Goal: Communication & Community: Answer question/provide support

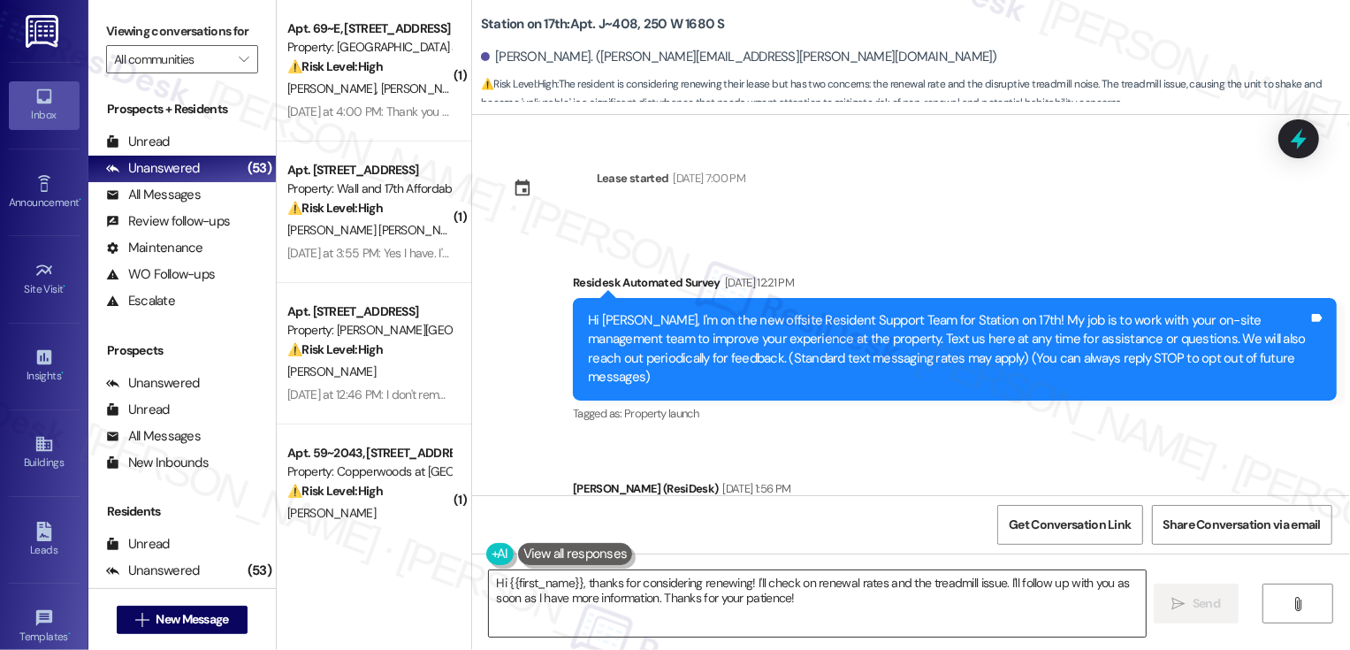
click at [656, 587] on textarea "Hi {{first_name}}, thanks for considering renewing! I'll check on renewal rates…" at bounding box center [817, 603] width 657 height 66
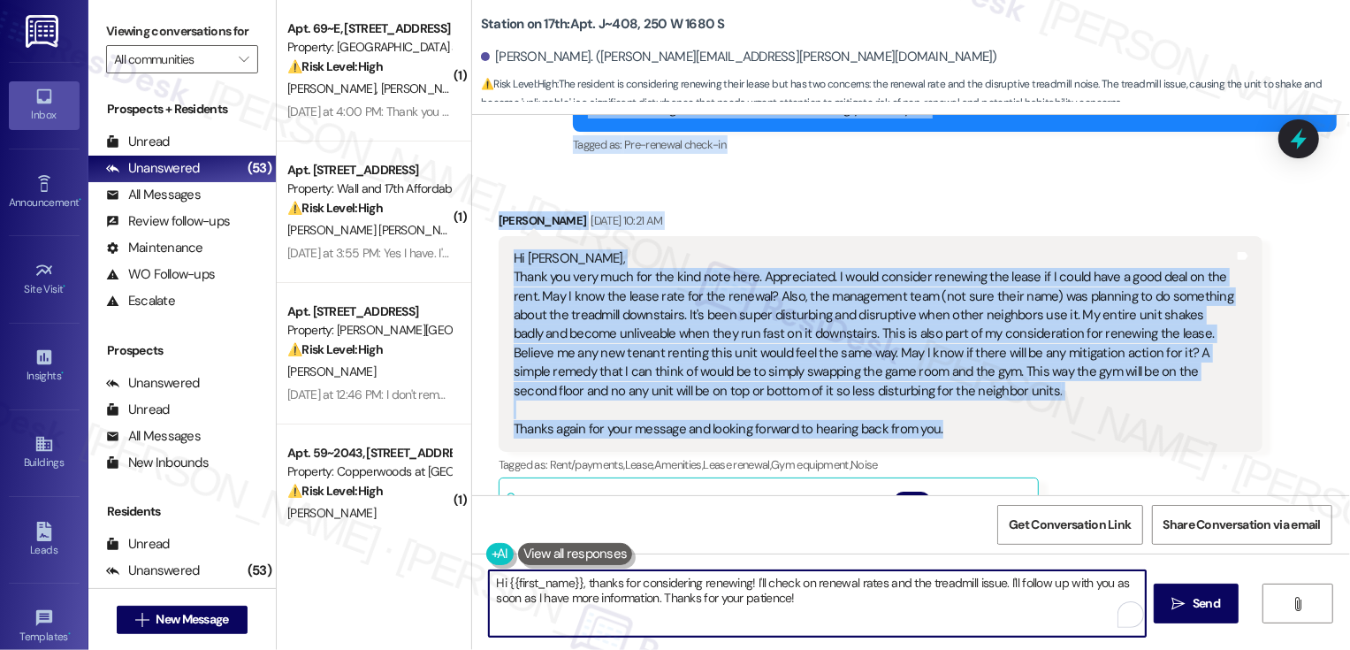
scroll to position [245, 0]
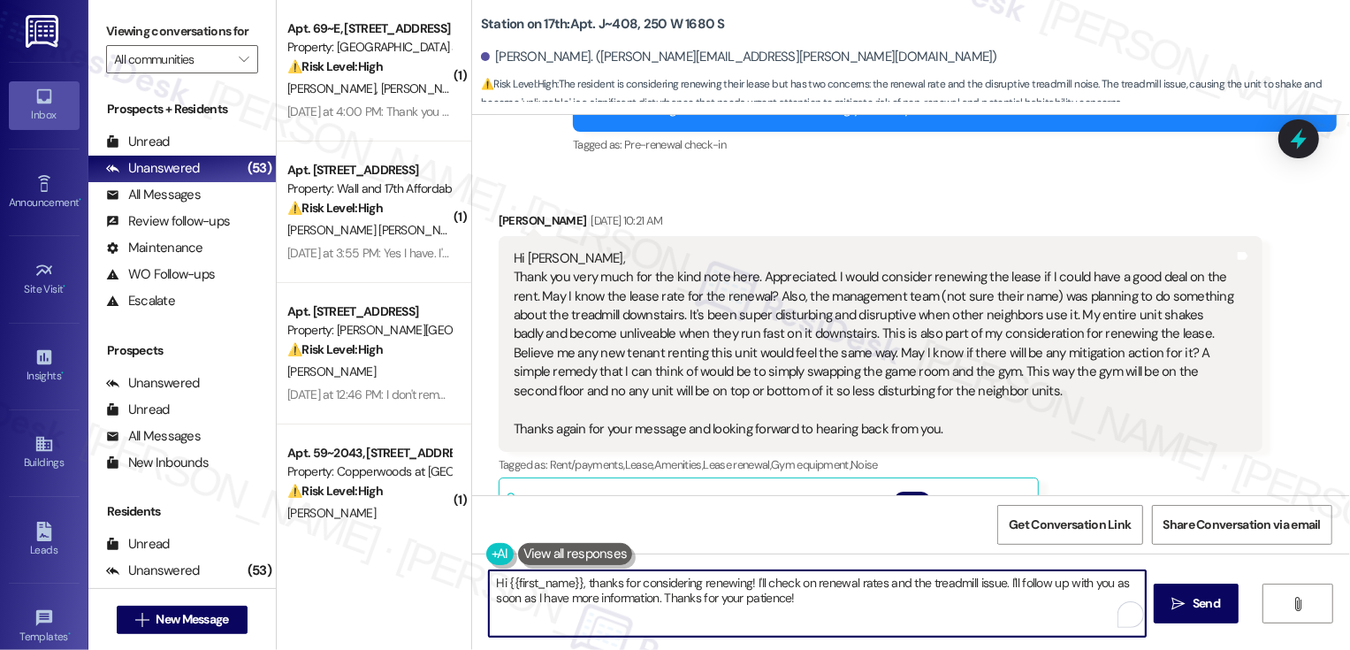
drag, startPoint x: 748, startPoint y: 581, endPoint x: 854, endPoint y: 614, distance: 111.3
click at [855, 618] on textarea "Hi {{first_name}}, thanks for considering renewing! I'll check on renewal rates…" at bounding box center [817, 603] width 657 height 66
paste textarea "Hi Pedram, thanks so much for sharing your thoughts with me! I’ll be sure the t…"
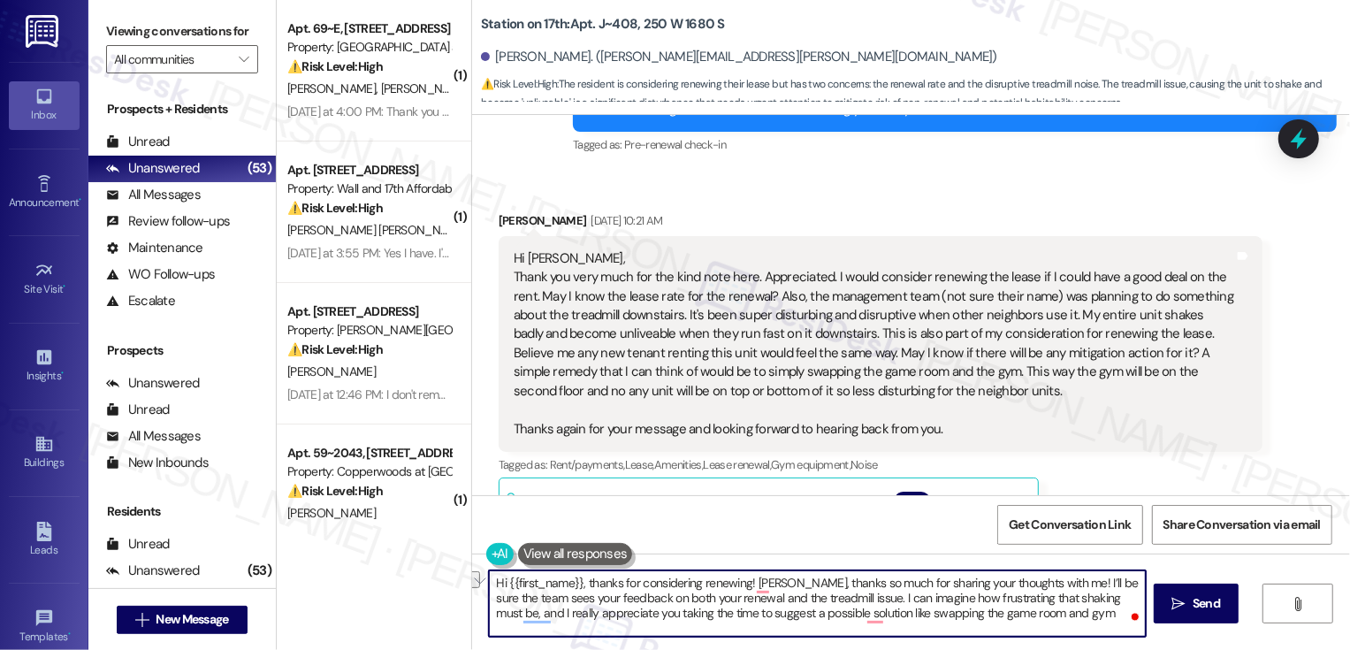
drag, startPoint x: 744, startPoint y: 584, endPoint x: 903, endPoint y: 591, distance: 158.4
click at [903, 591] on textarea "Hi {{first_name}}, thanks for considering renewing! IHi Pedram, thanks so much …" at bounding box center [817, 603] width 657 height 66
click at [899, 596] on textarea "Hi {{first_name}}, thanks for considering renewing! IHi Pedram, thanks so much …" at bounding box center [817, 603] width 657 height 66
drag, startPoint x: 746, startPoint y: 584, endPoint x: 1064, endPoint y: 586, distance: 317.4
click at [1064, 586] on textarea "Hi {{first_name}}, thanks for considering renewing! IHi Pedram, thanks so much …" at bounding box center [817, 603] width 657 height 66
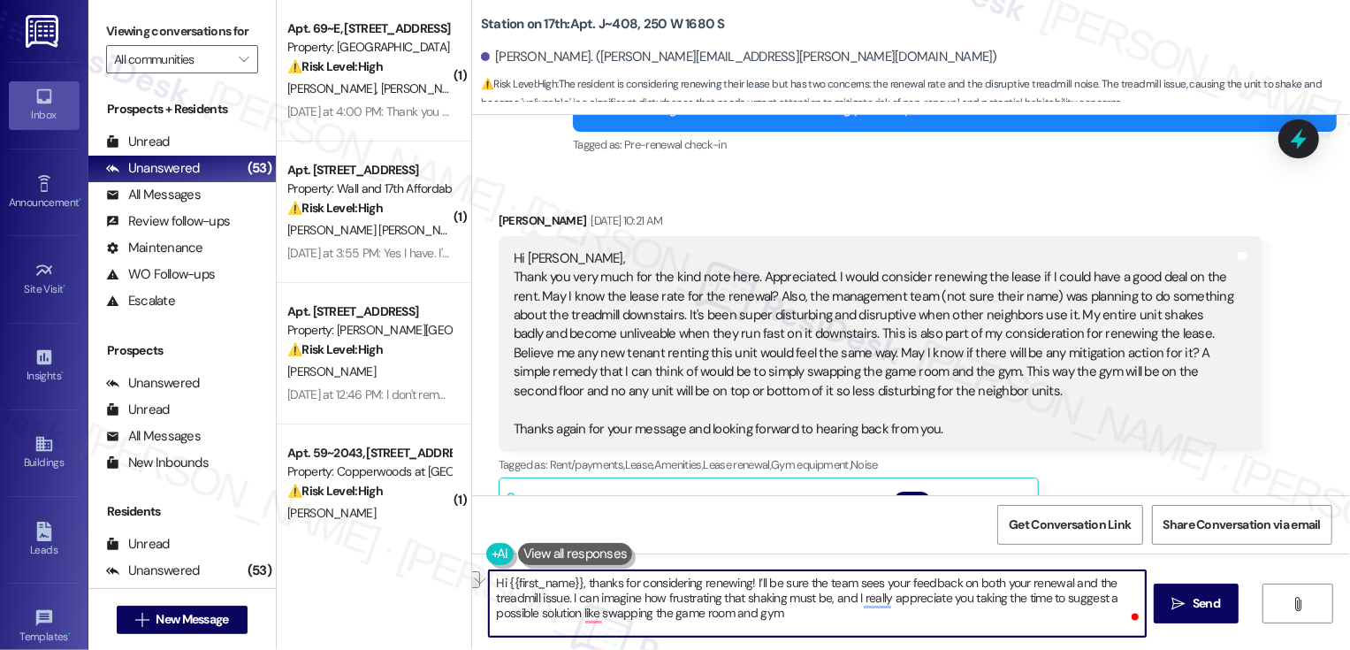
drag, startPoint x: 560, startPoint y: 597, endPoint x: 797, endPoint y: 597, distance: 237.0
click at [797, 597] on textarea "Hi {{first_name}}, thanks for considering renewing! I’ll be sure the team sees …" at bounding box center [817, 603] width 657 height 66
click at [820, 610] on textarea "Hi {{first_name}}, thanks for considering renewing! I’ll be sure the team sees …" at bounding box center [817, 603] width 657 height 66
click at [847, 614] on textarea "Hi {{first_name}}, thanks for considering renewing! I’ll be sure the team sees …" at bounding box center [817, 603] width 657 height 66
click at [578, 613] on textarea "Hi {{first_name}}, thanks for considering renewing! I’ll be sure the team sees …" at bounding box center [817, 603] width 657 height 66
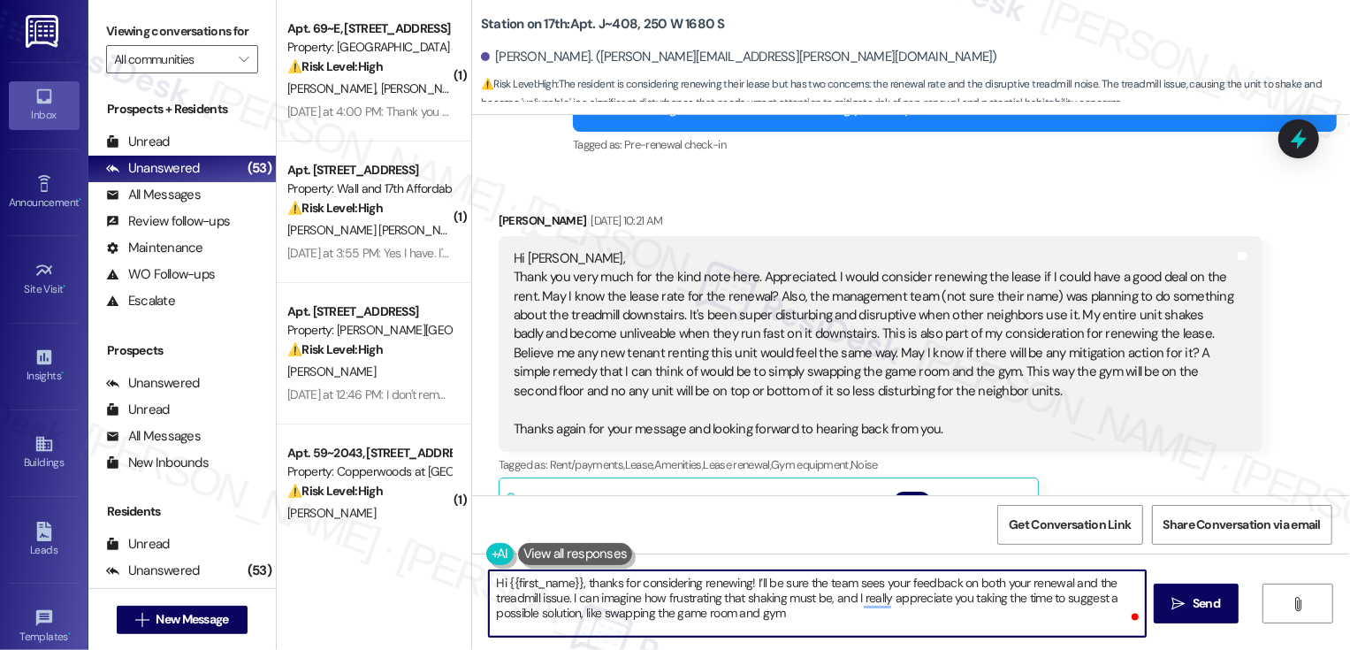
click at [815, 623] on textarea "Hi {{first_name}}, thanks for considering renewing! I’ll be sure the team sees …" at bounding box center [817, 603] width 657 height 66
type textarea "Hi {{first_name}}, thanks for considering renewing! I’ll be sure the team sees …"
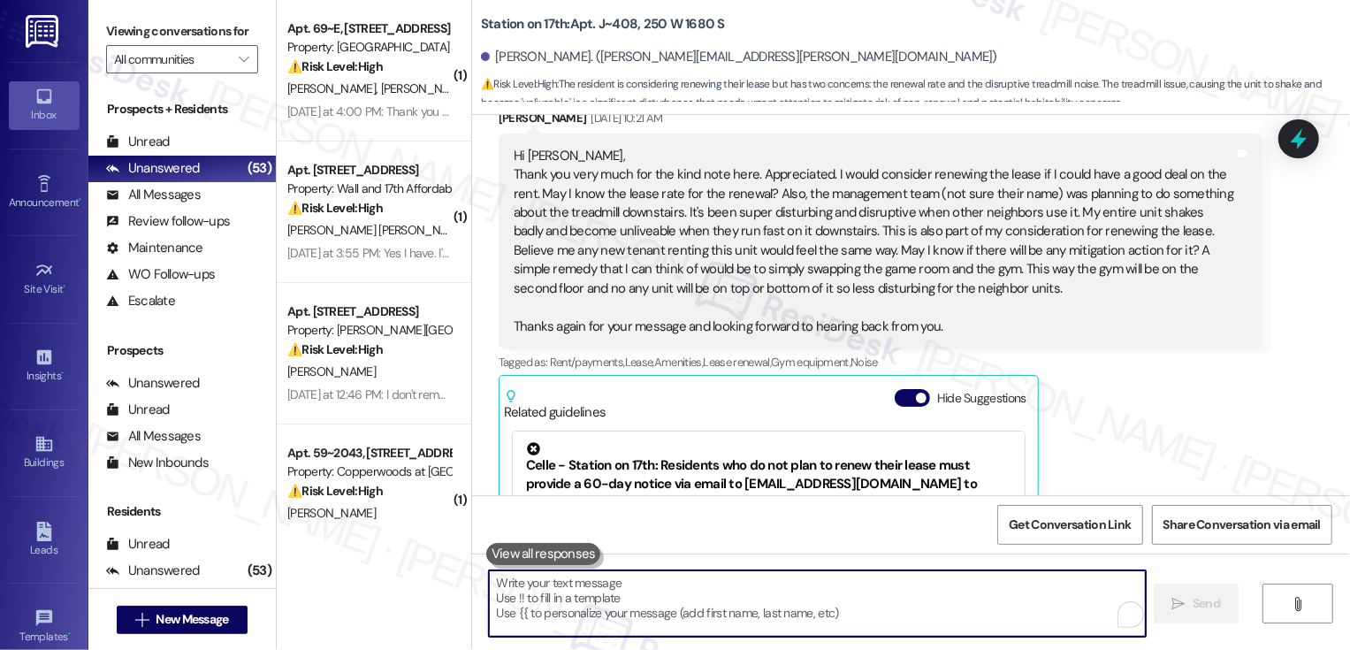
scroll to position [11357, 0]
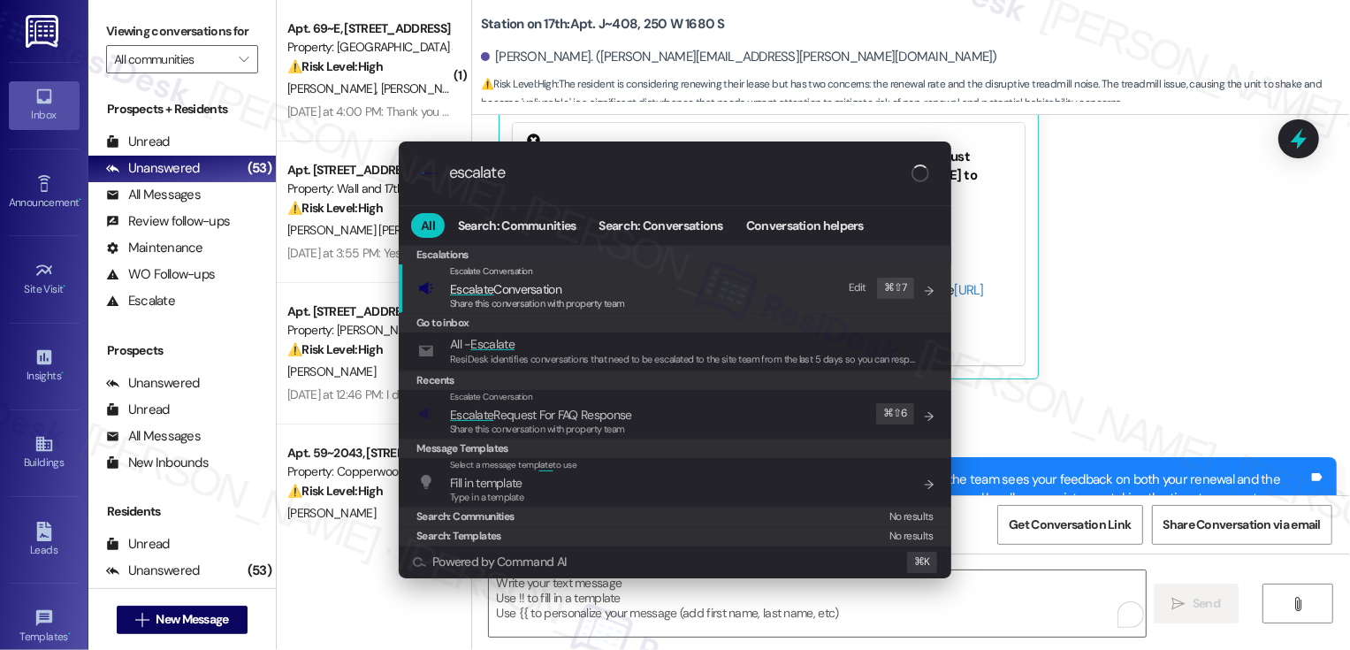
type input "escalate"
click at [566, 296] on div "Share this conversation with property team" at bounding box center [537, 304] width 175 height 16
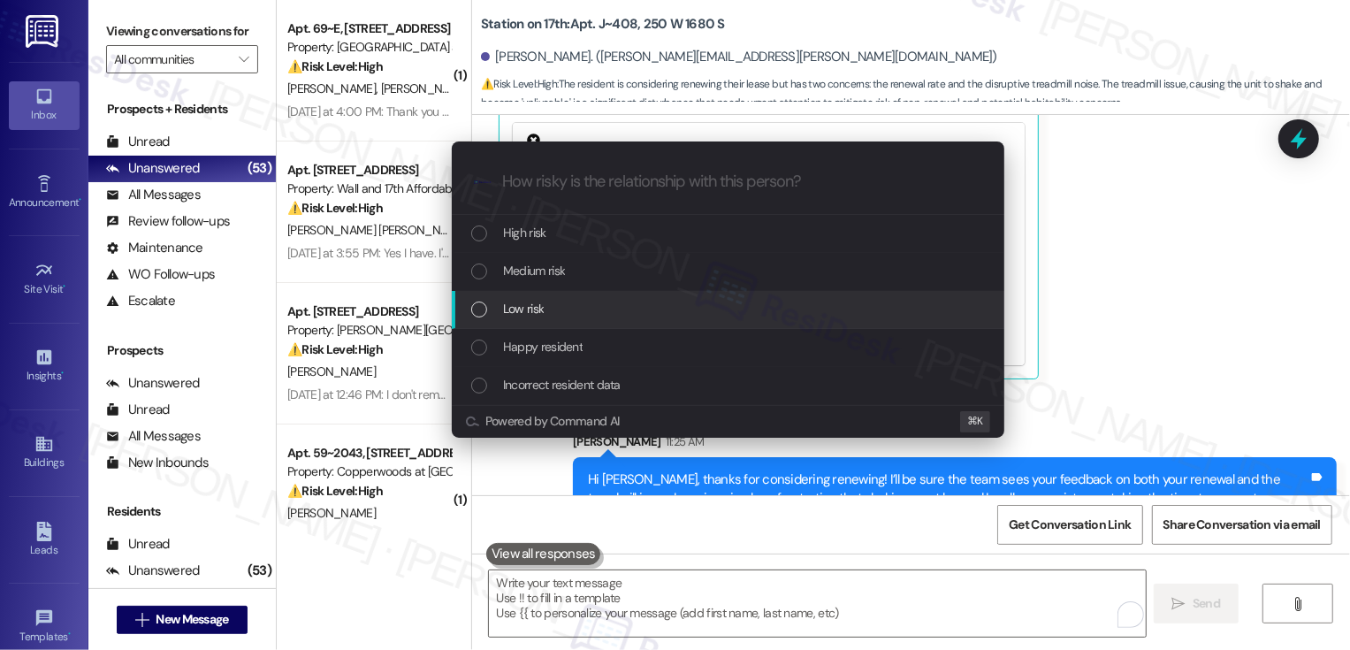
click at [541, 309] on span "Low risk" at bounding box center [523, 308] width 41 height 19
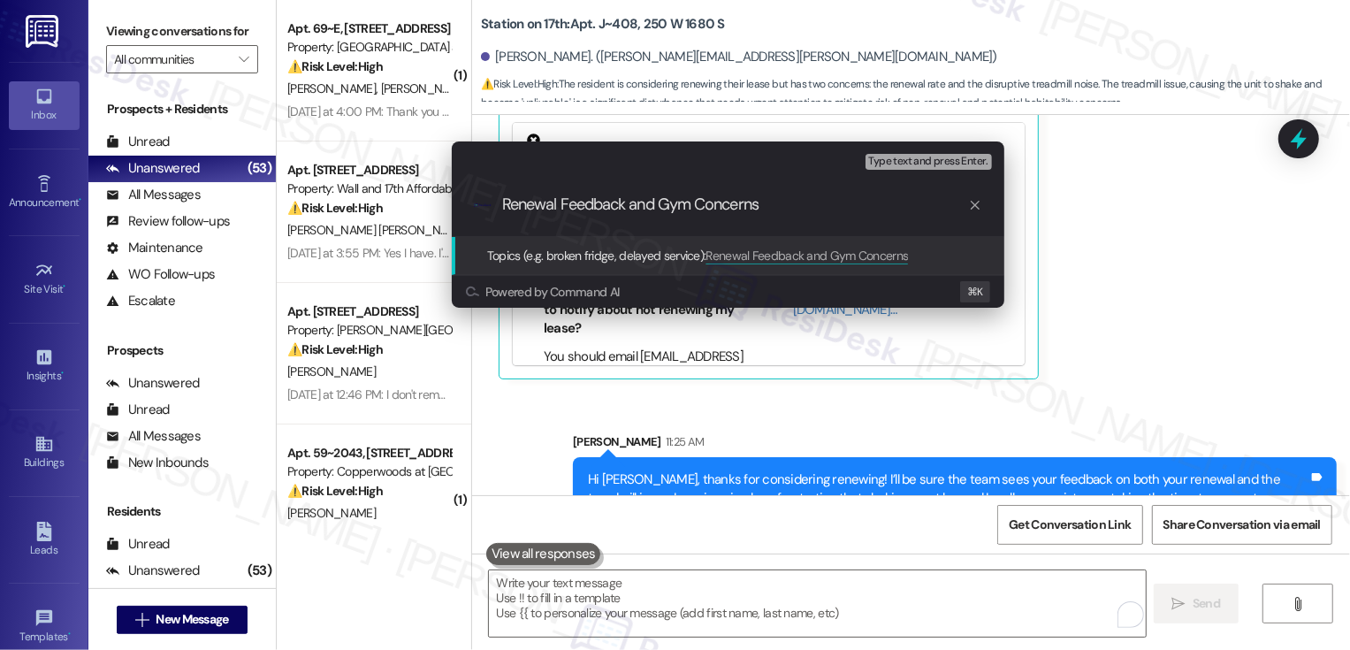
click at [671, 203] on input "Renewal Feedback and Gym Concerns" at bounding box center [735, 204] width 466 height 19
type input "Renewal Feedback and Treadmill Noise Concerns"
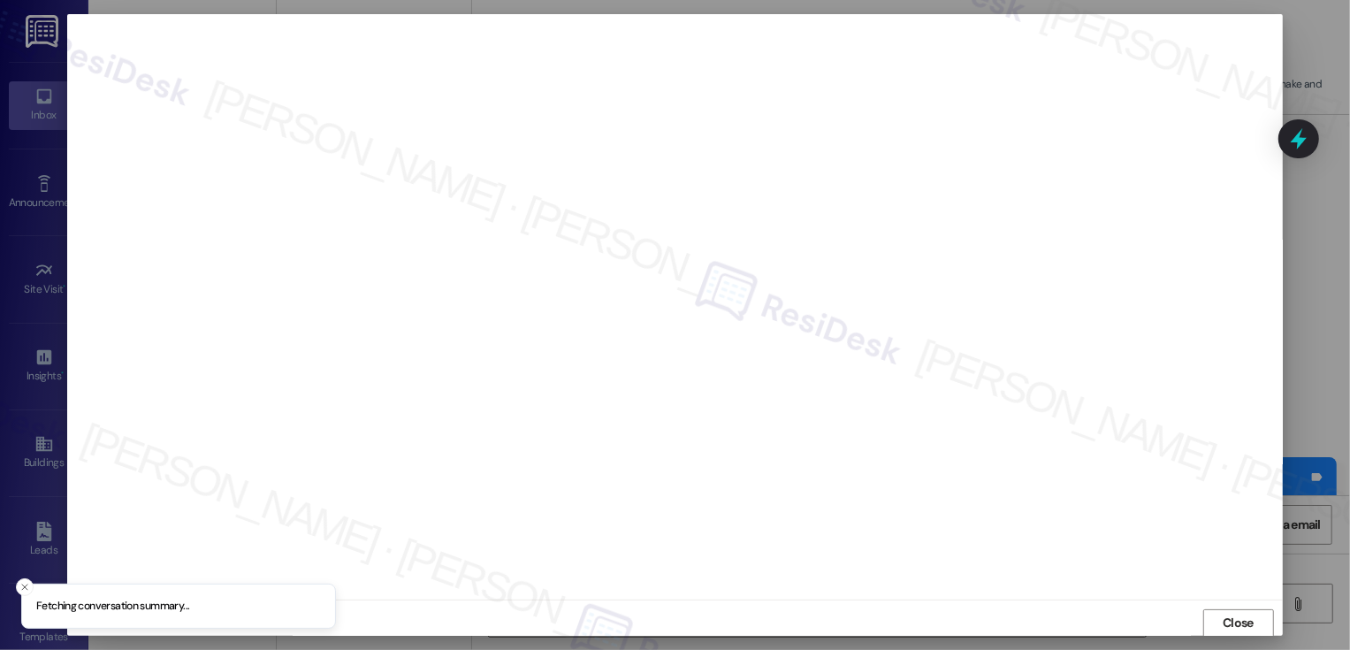
scroll to position [1, 0]
click at [1229, 615] on button "Close" at bounding box center [1238, 622] width 71 height 28
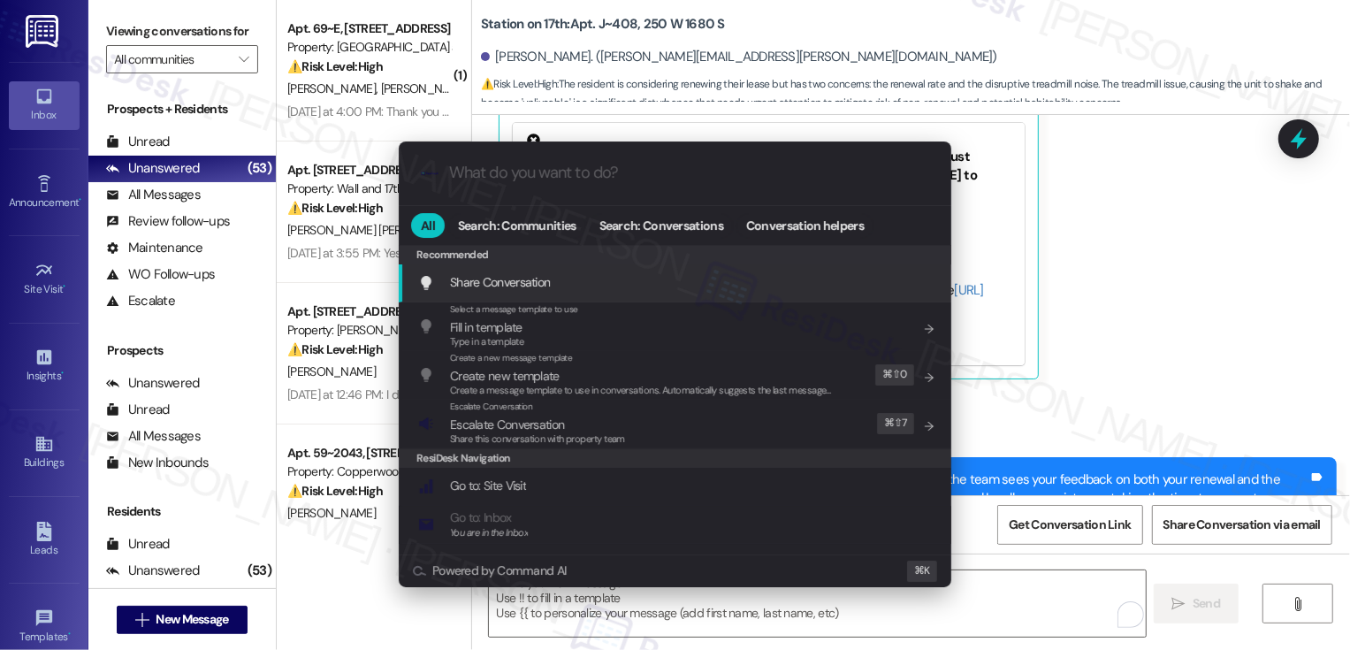
type input "s"
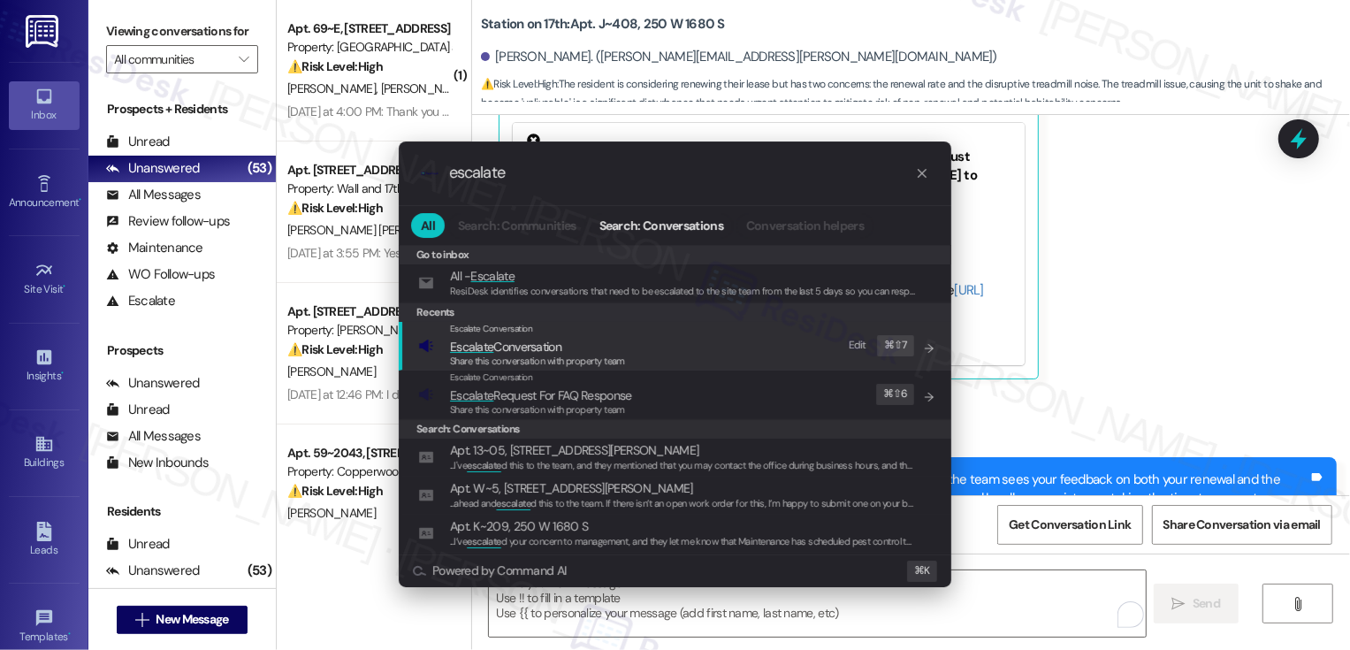
type input "escalate"
click at [577, 358] on span "Share this conversation with property team" at bounding box center [537, 361] width 175 height 12
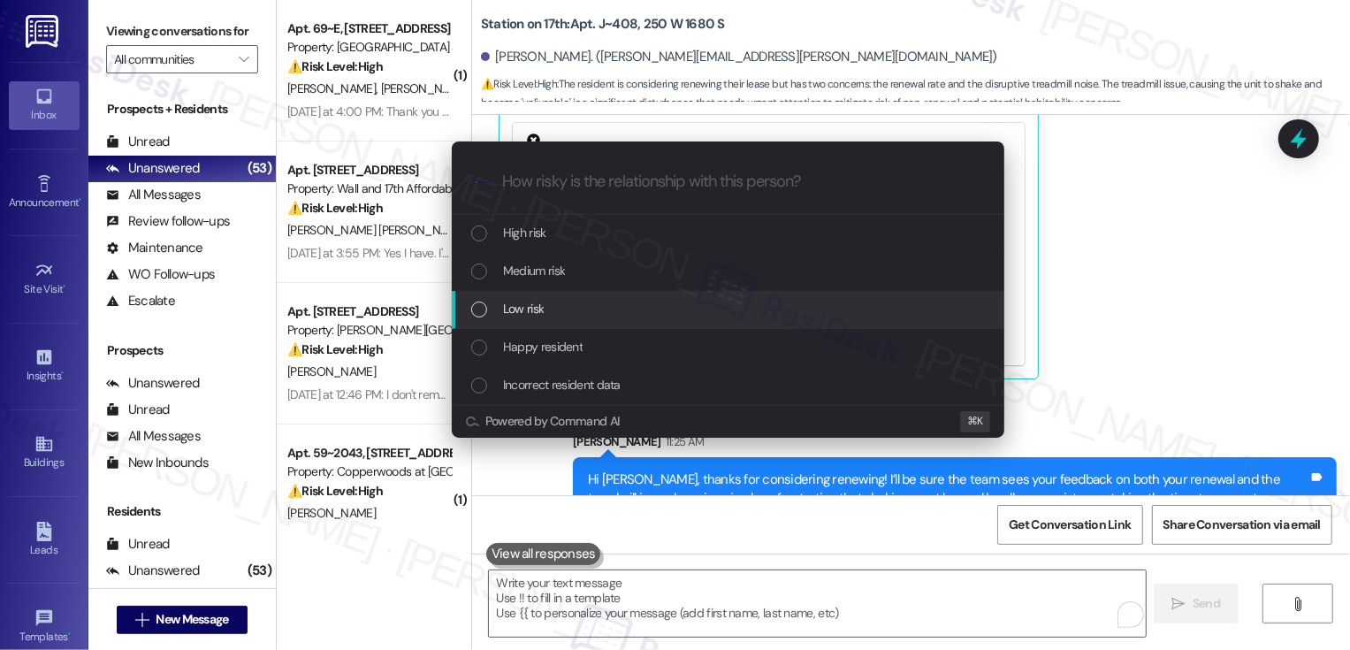
click at [545, 308] on div "Low risk" at bounding box center [729, 308] width 517 height 19
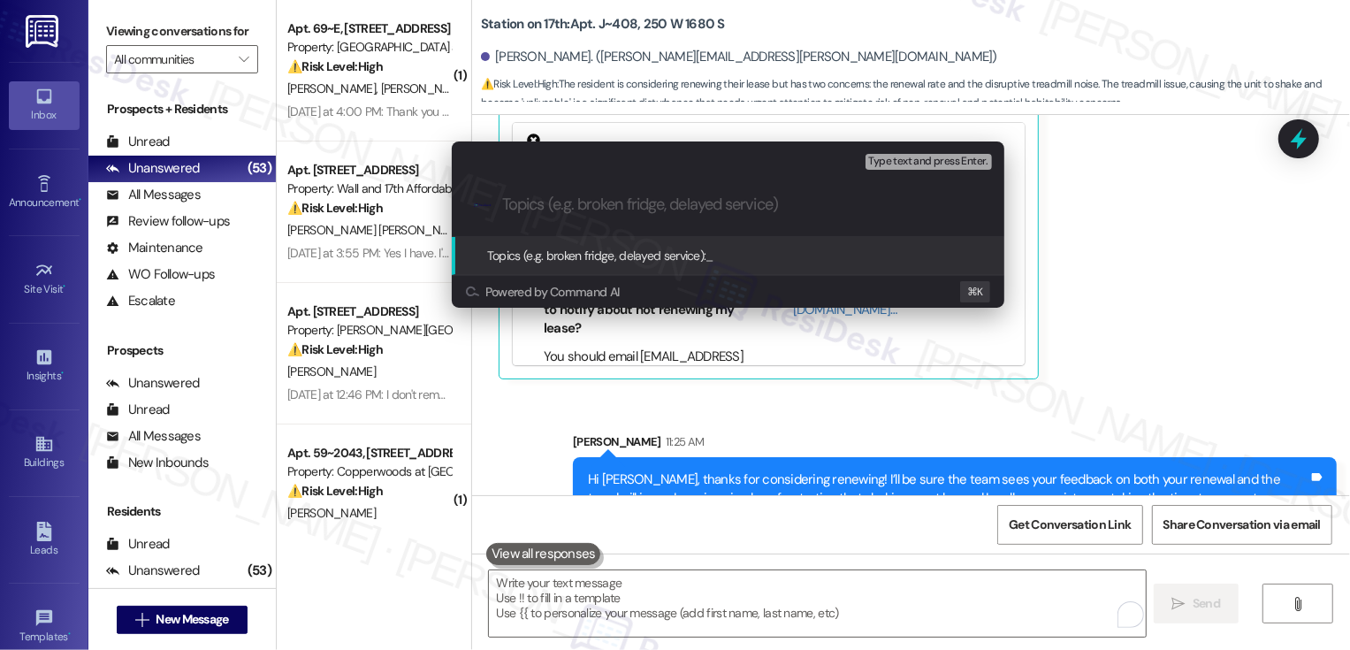
paste input "Renewal Feedback and Treadmill Noise Concerns"
type input "Renewal Feedback and Treadmill Noise Concerns"
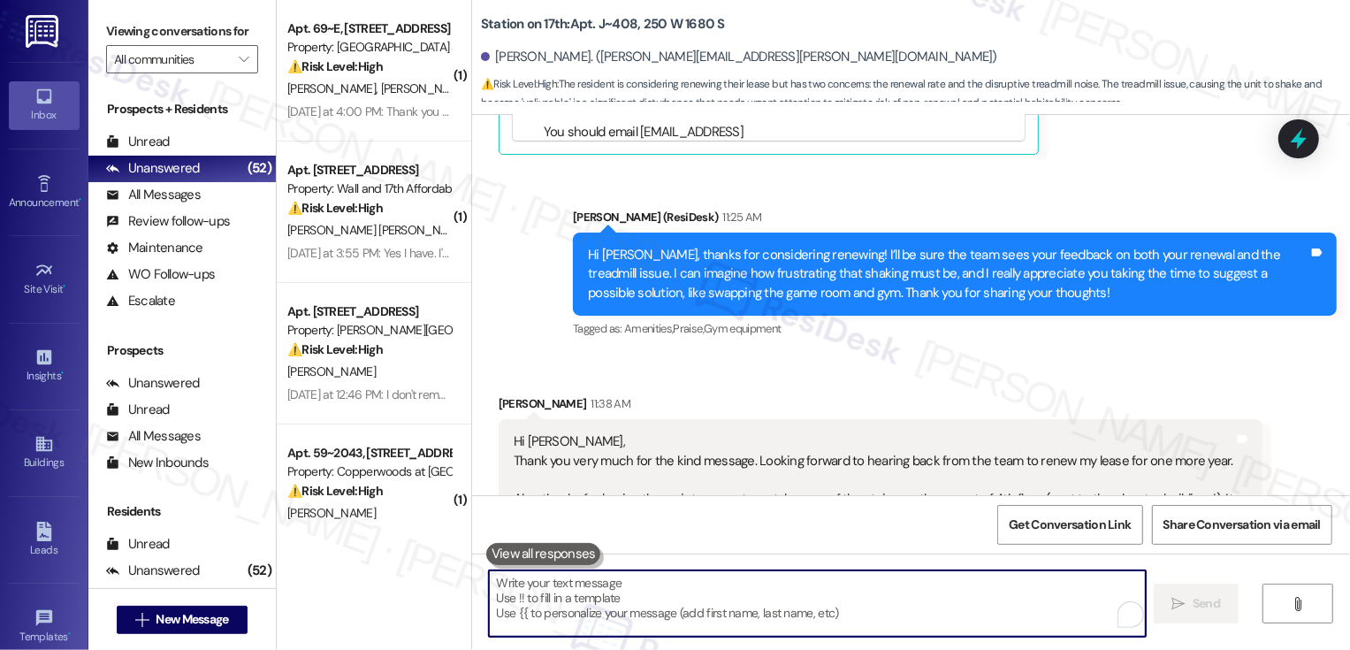
scroll to position [11582, 0]
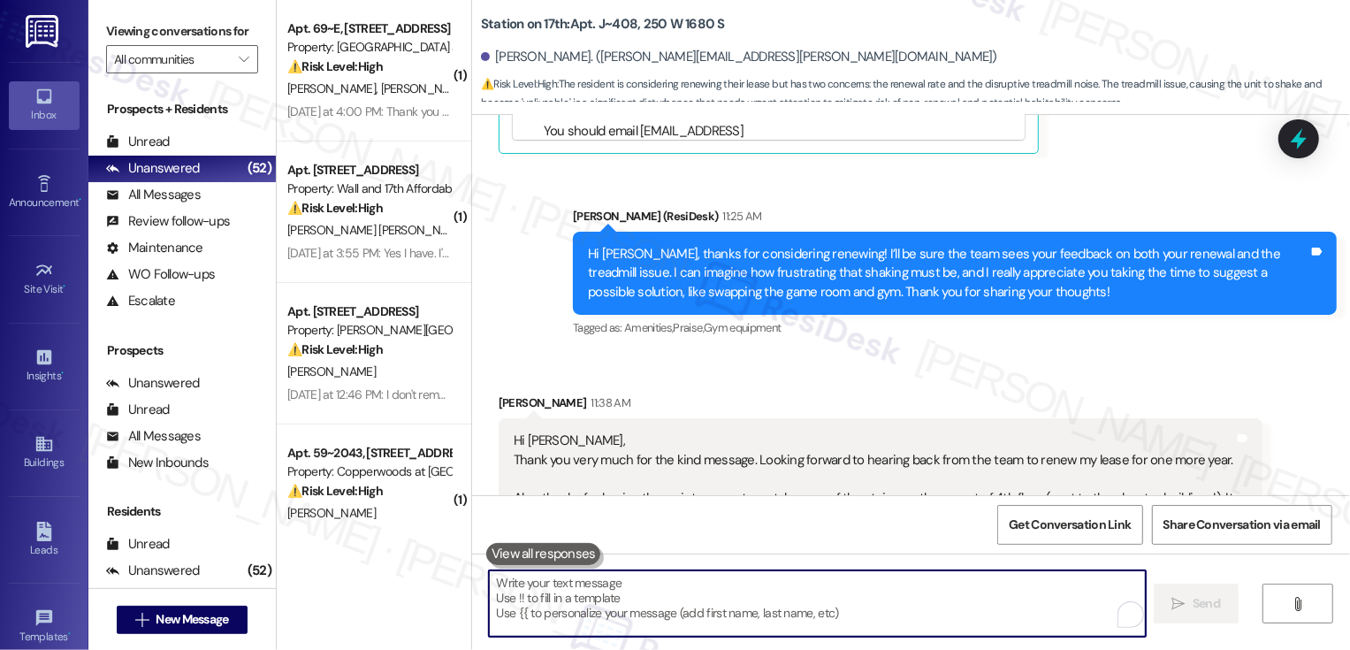
click at [625, 610] on textarea "To enrich screen reader interactions, please activate Accessibility in Grammarl…" at bounding box center [817, 603] width 657 height 66
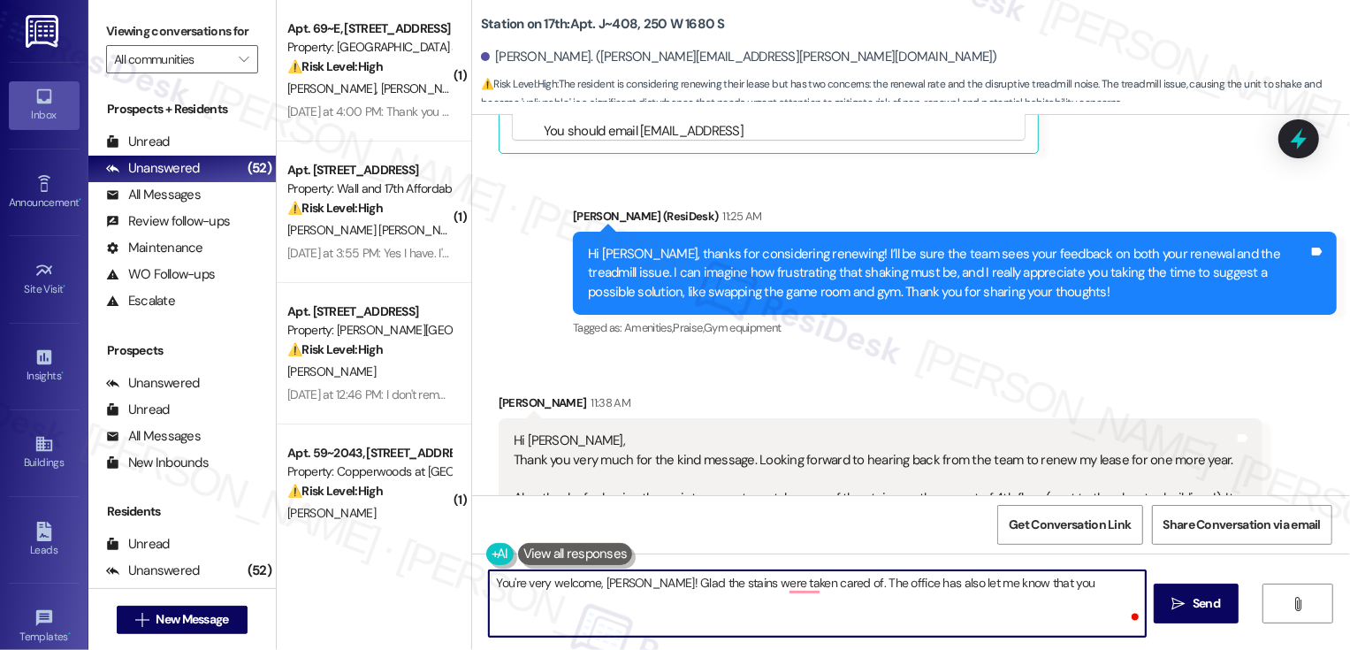
paste textarea "should be receiving our renewal list soon."
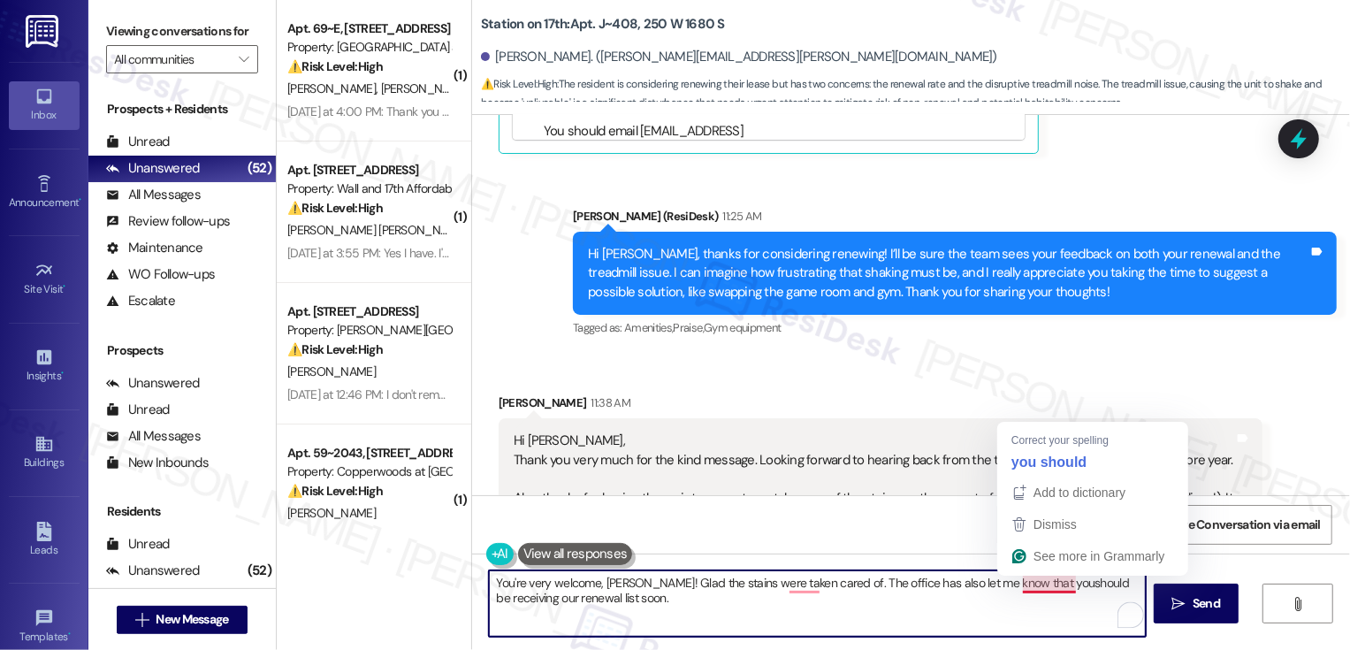
click at [1034, 581] on textarea "You're very welcome, Pedram! Glad the stains were taken cared of. The office ha…" at bounding box center [817, 603] width 657 height 66
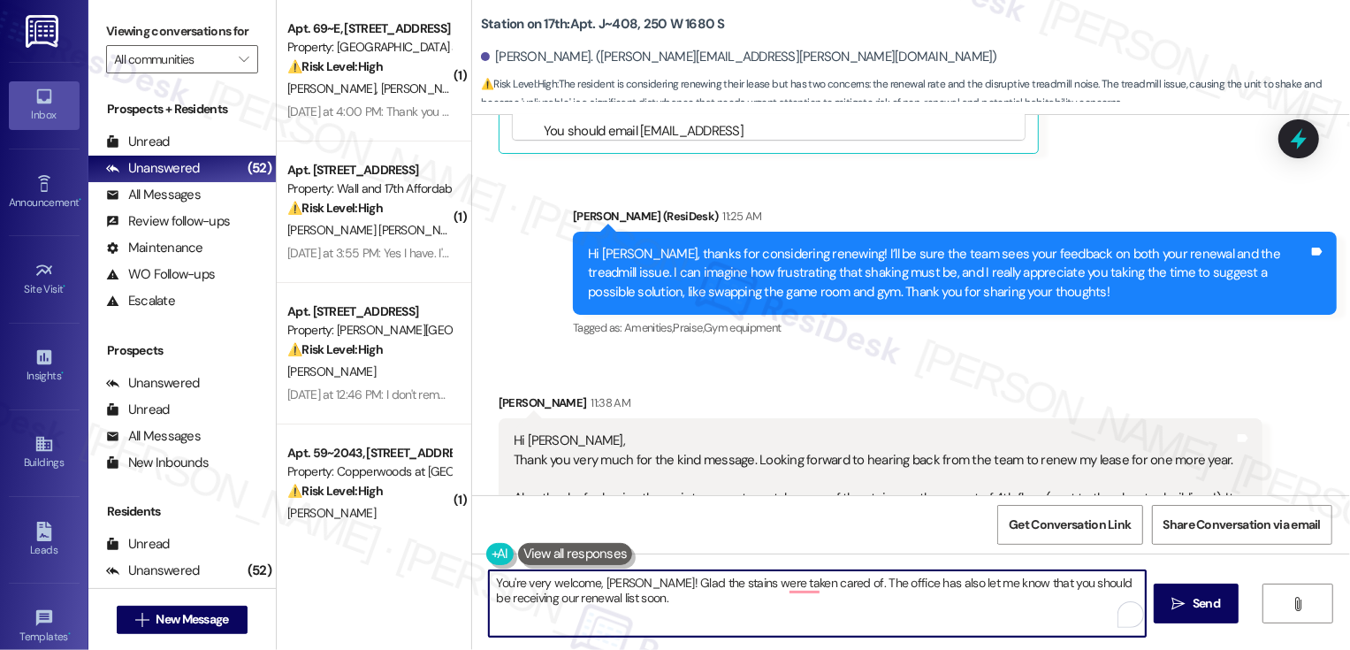
click at [1022, 583] on textarea "You're very welcome, Pedram! Glad the stains were taken cared of. The office ha…" at bounding box center [817, 603] width 657 height 66
click at [545, 598] on textarea "You're very welcome, Pedram! Glad the stains were taken cared of. The office ha…" at bounding box center [817, 603] width 657 height 66
click at [670, 601] on textarea "You're very welcome, Pedram! Glad the stains were taken cared of. The office ha…" at bounding box center [817, 603] width 657 height 66
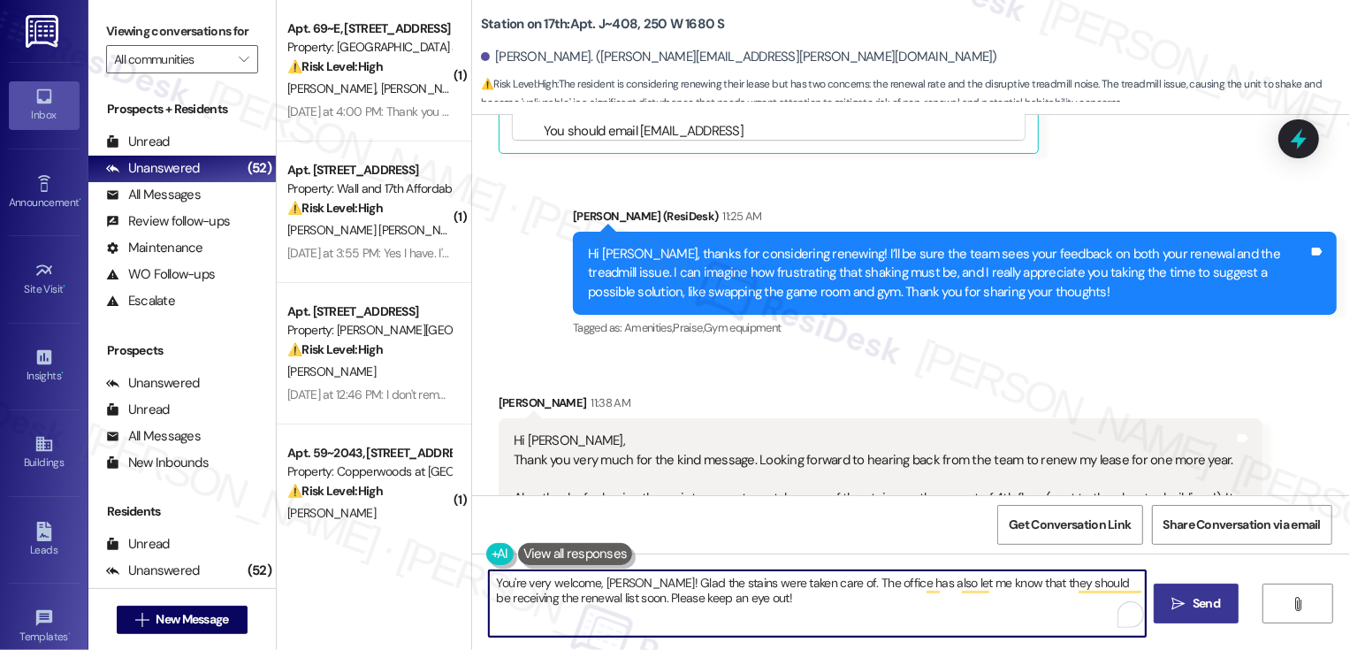
type textarea "You're very welcome, Pedram! Glad the stains were taken care of. The office has…"
click at [1181, 607] on icon "" at bounding box center [1178, 604] width 13 height 14
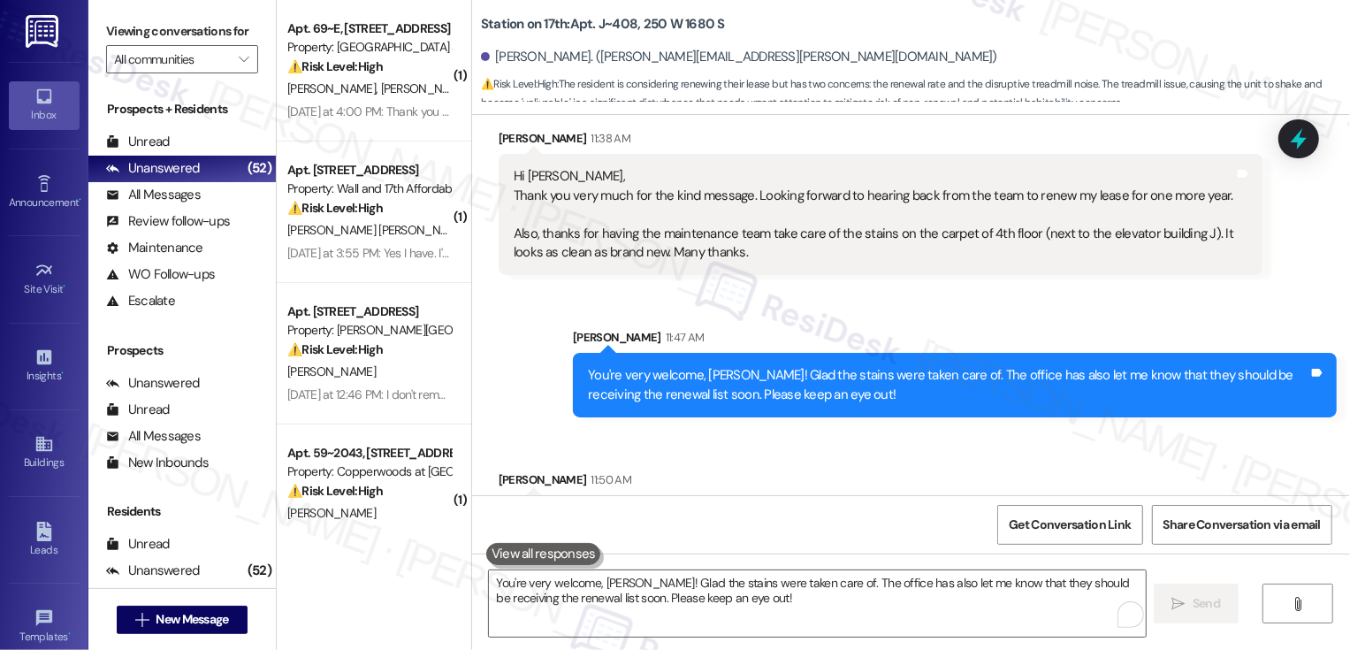
scroll to position [11848, 0]
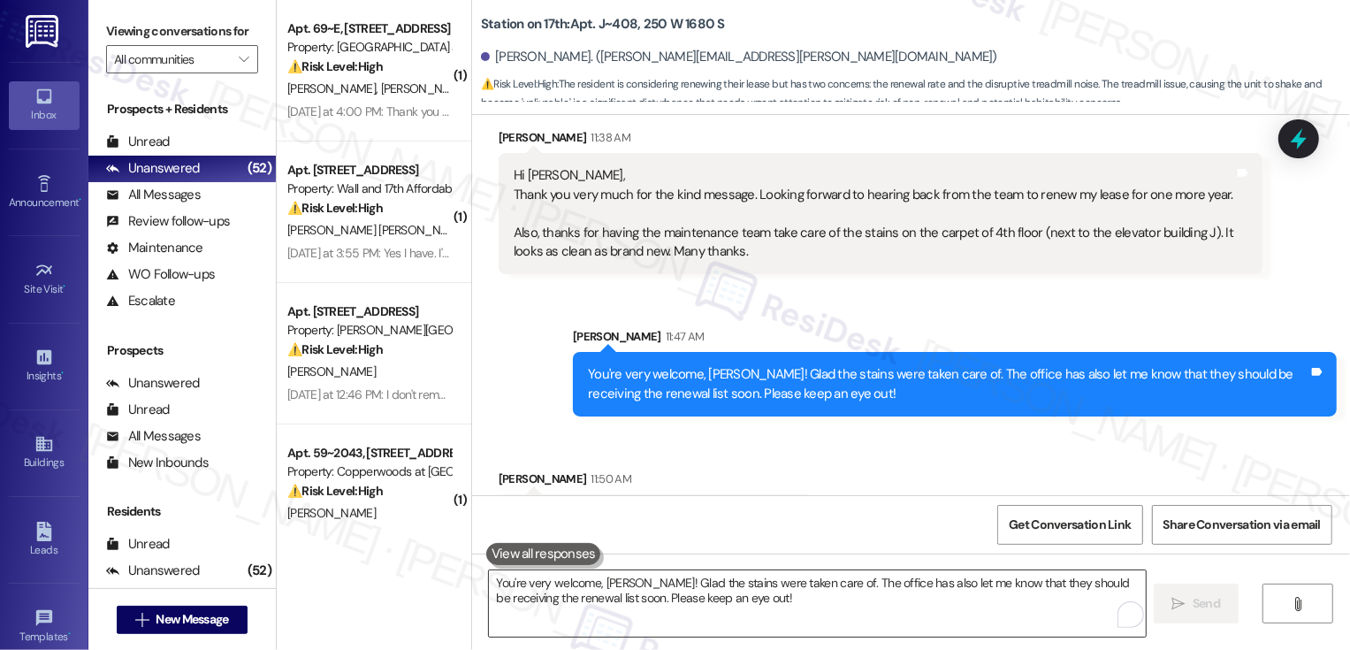
click at [726, 591] on textarea "You're very welcome, Pedram! Glad the stains were taken care of. The office has…" at bounding box center [817, 603] width 657 height 66
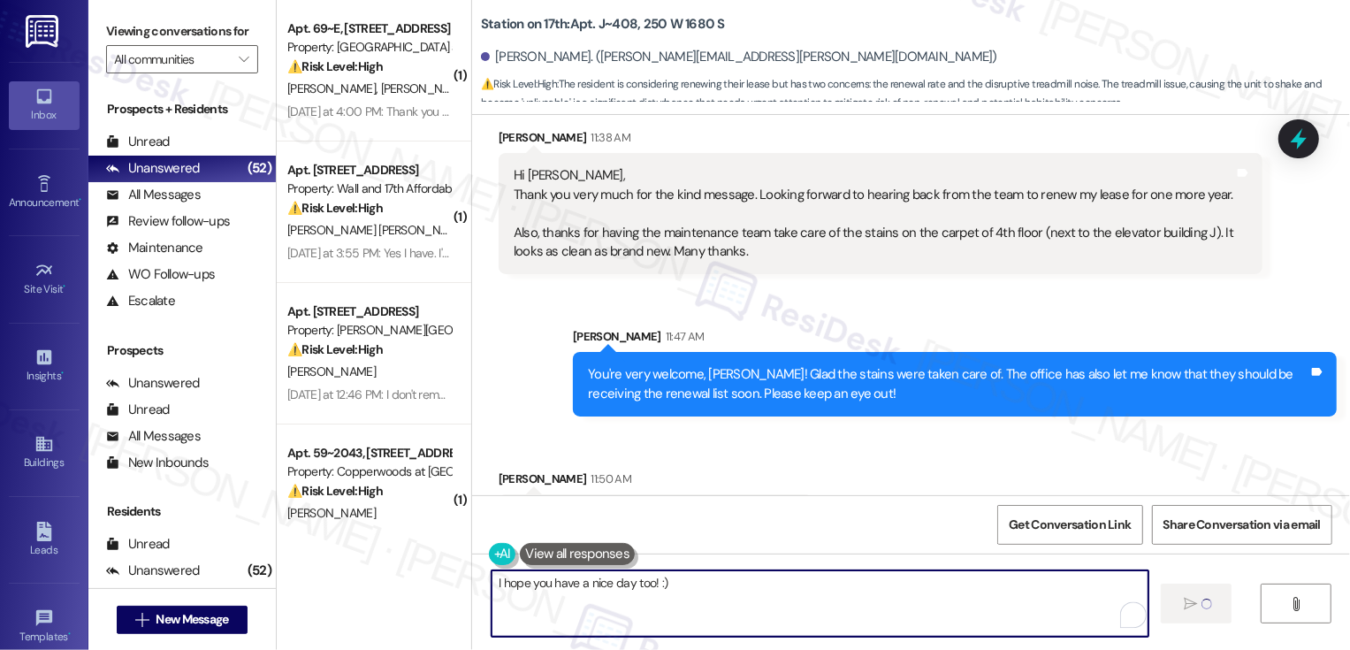
type textarea "I hope you have a nice day too! :)"
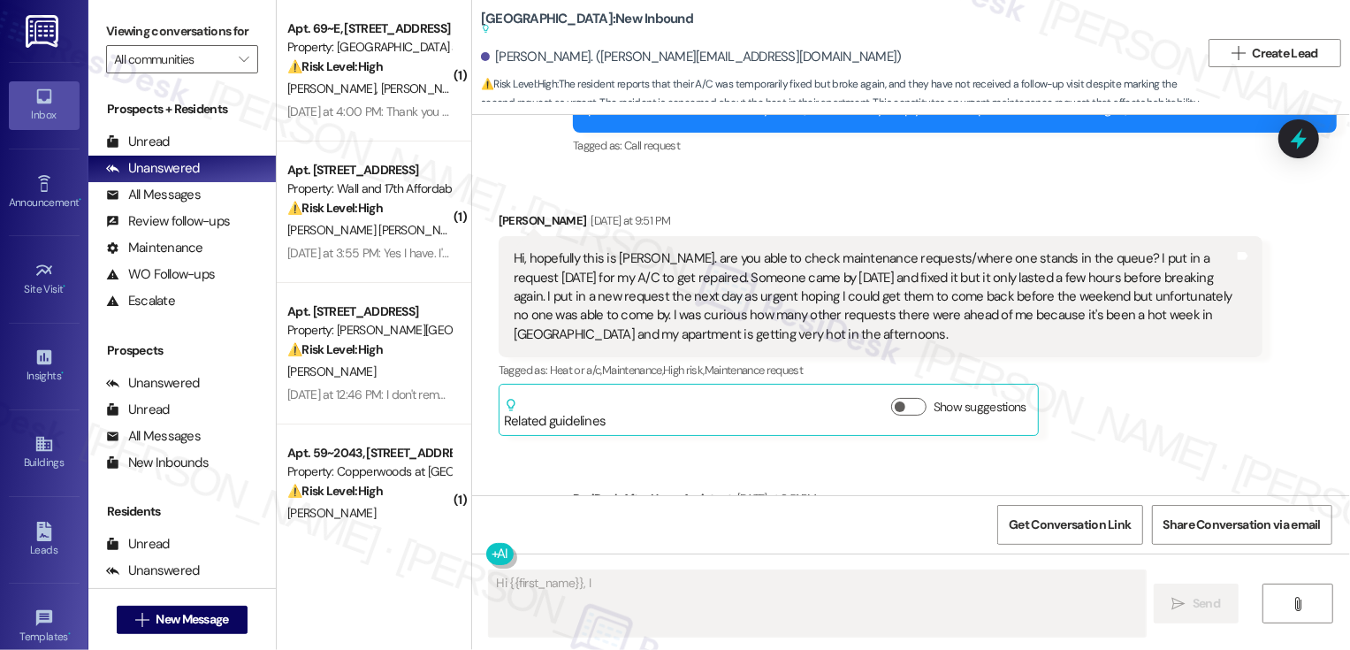
scroll to position [117, 0]
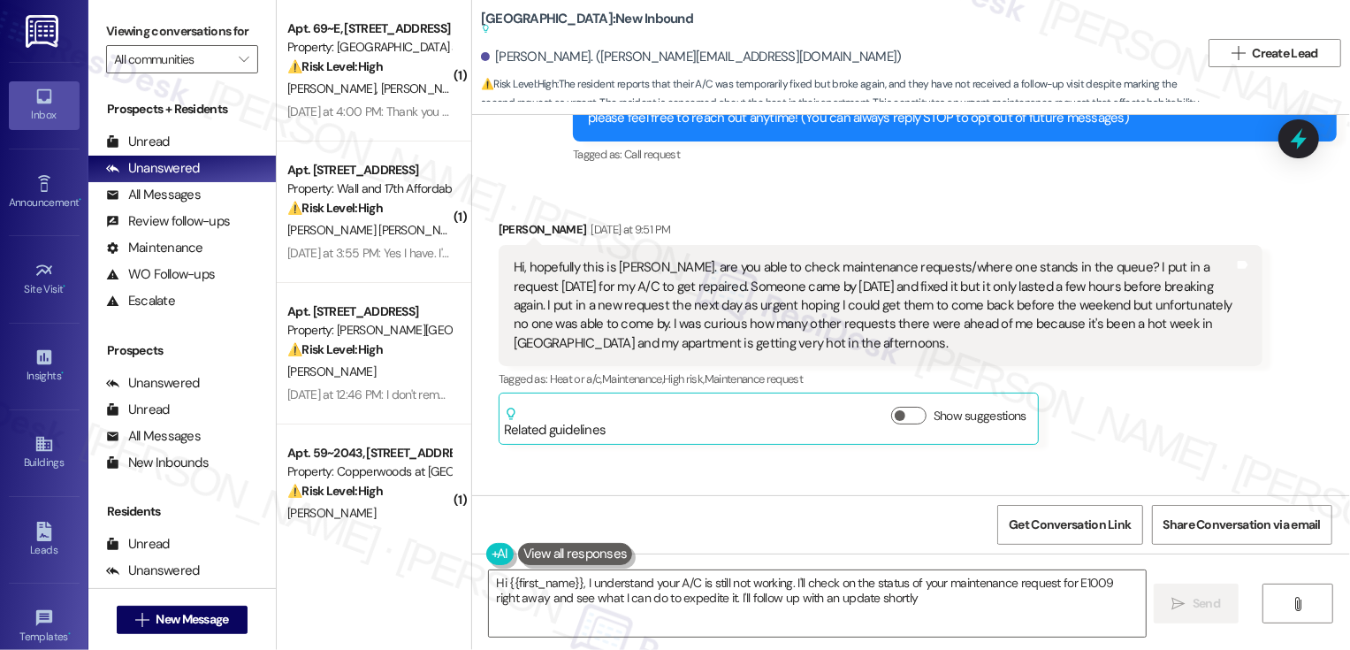
type textarea "Hi {{first_name}}, I understand your A/C is still not working. I'll check on th…"
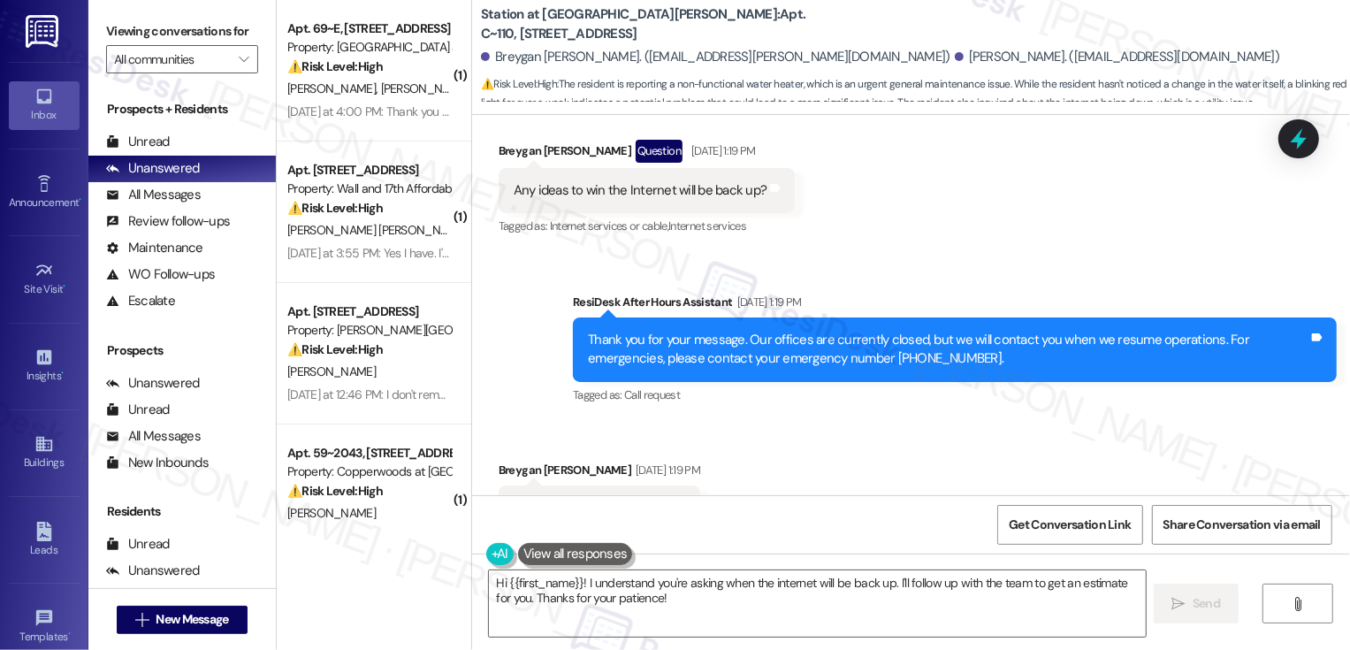
scroll to position [1104, 0]
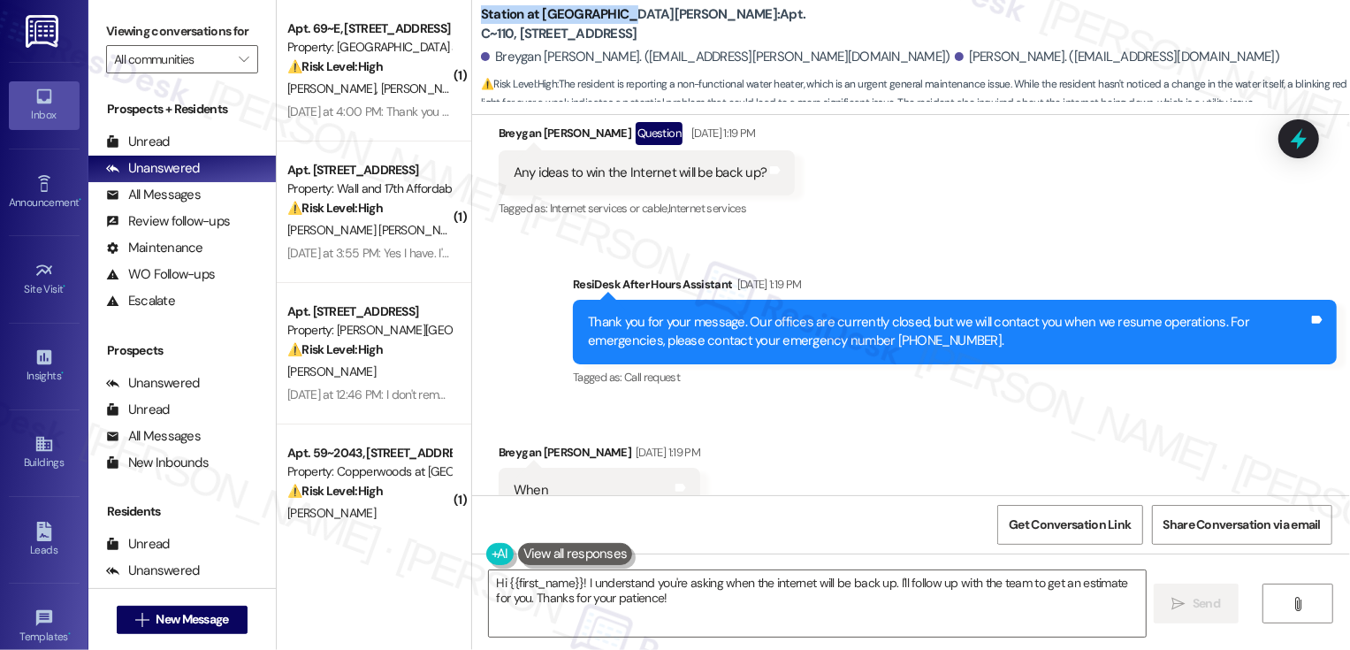
drag, startPoint x: 469, startPoint y: 24, endPoint x: 612, endPoint y: 33, distance: 143.5
click at [612, 33] on b "Station at Park Meadows: Apt. C~110, 2229 North 100 West" at bounding box center [658, 24] width 354 height 38
copy b "Station at Park Meadows"
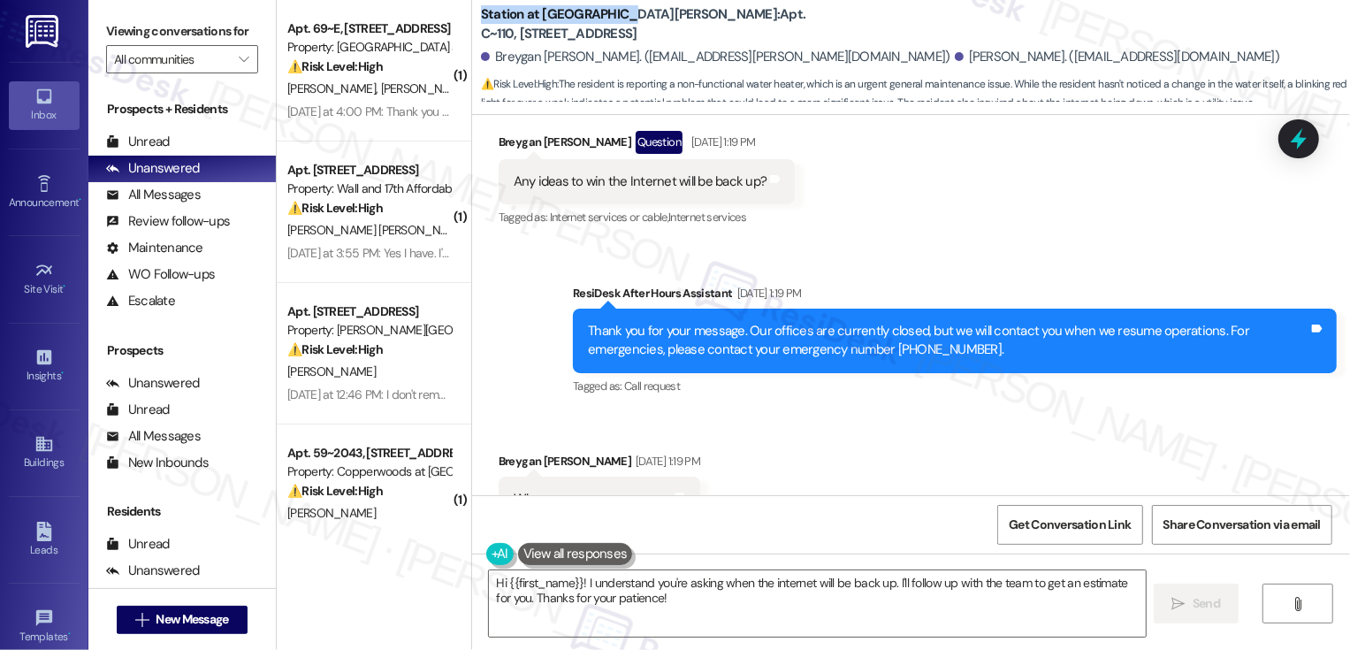
scroll to position [1136, 0]
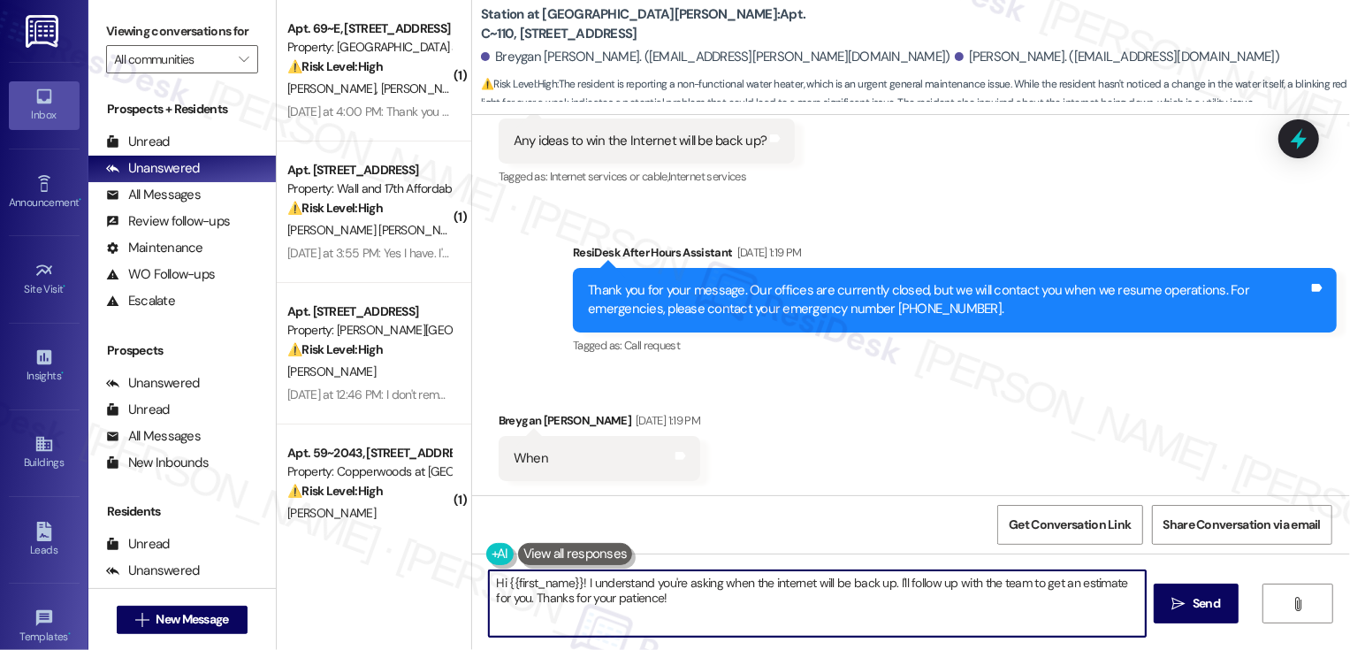
drag, startPoint x: 576, startPoint y: 580, endPoint x: 759, endPoint y: 630, distance: 190.7
click at [759, 630] on textarea "Hi {{first_name}}! I understand you're asking when the internet will be back up…" at bounding box center [817, 603] width 657 height 66
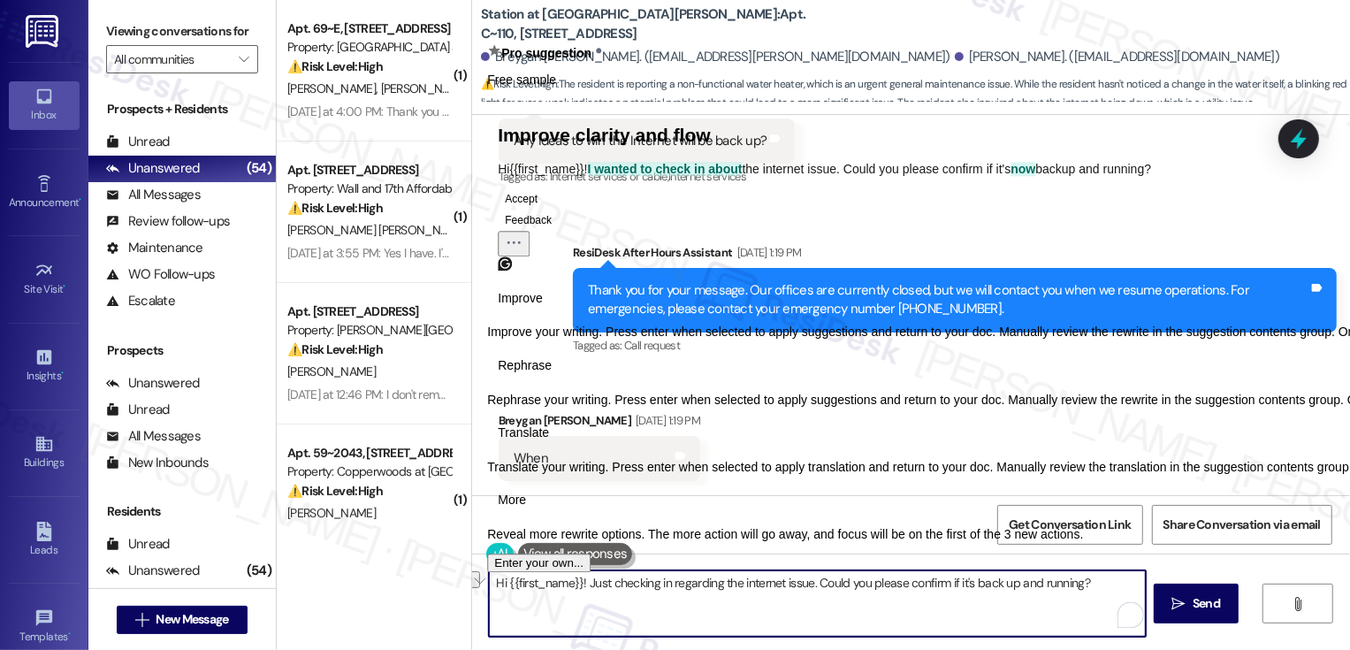
click at [552, 375] on span "Rephrase" at bounding box center [525, 365] width 54 height 19
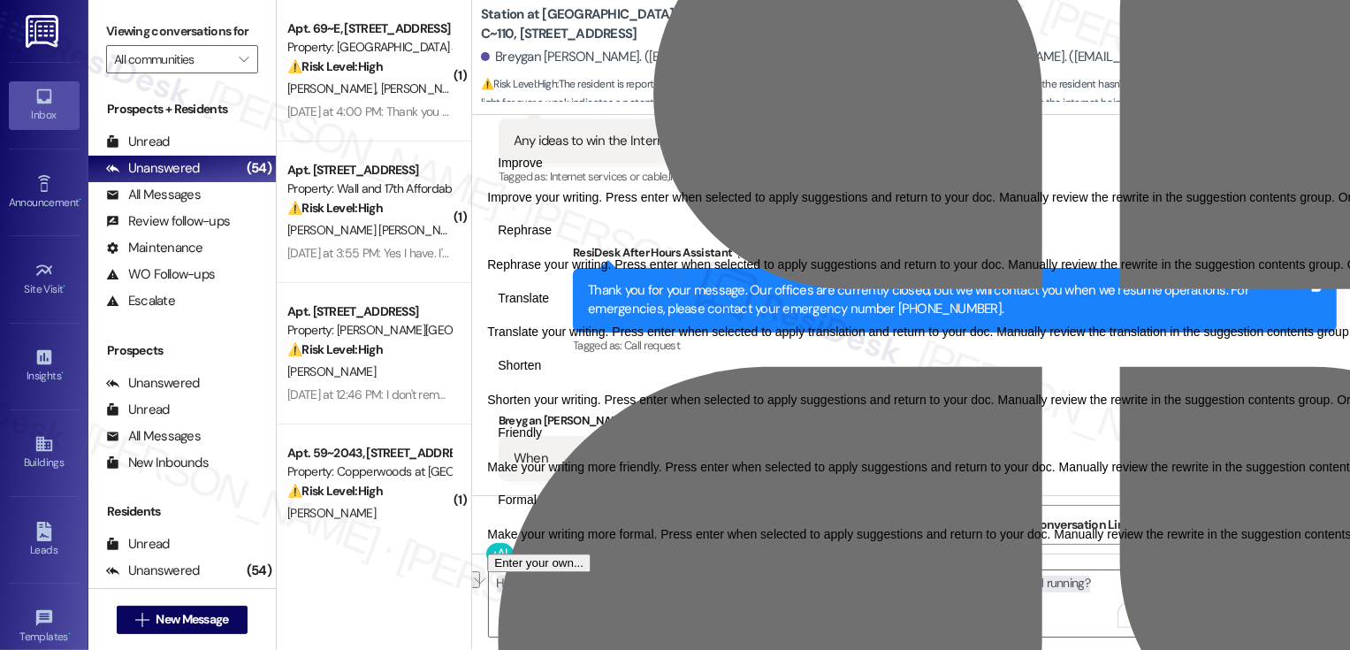
click at [542, 442] on span "Friendly" at bounding box center [520, 433] width 44 height 19
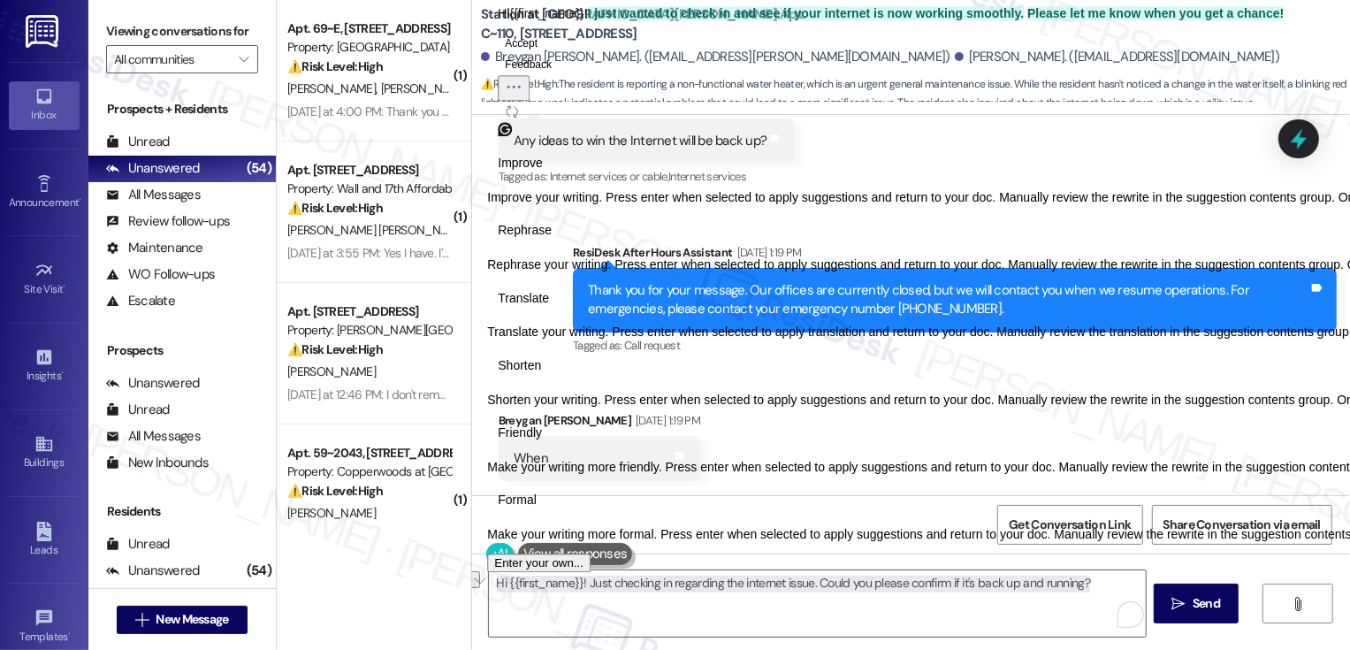
click at [519, 118] on icon "Regenerate" at bounding box center [512, 111] width 14 height 14
click at [545, 54] on button "Accept" at bounding box center [521, 43] width 47 height 21
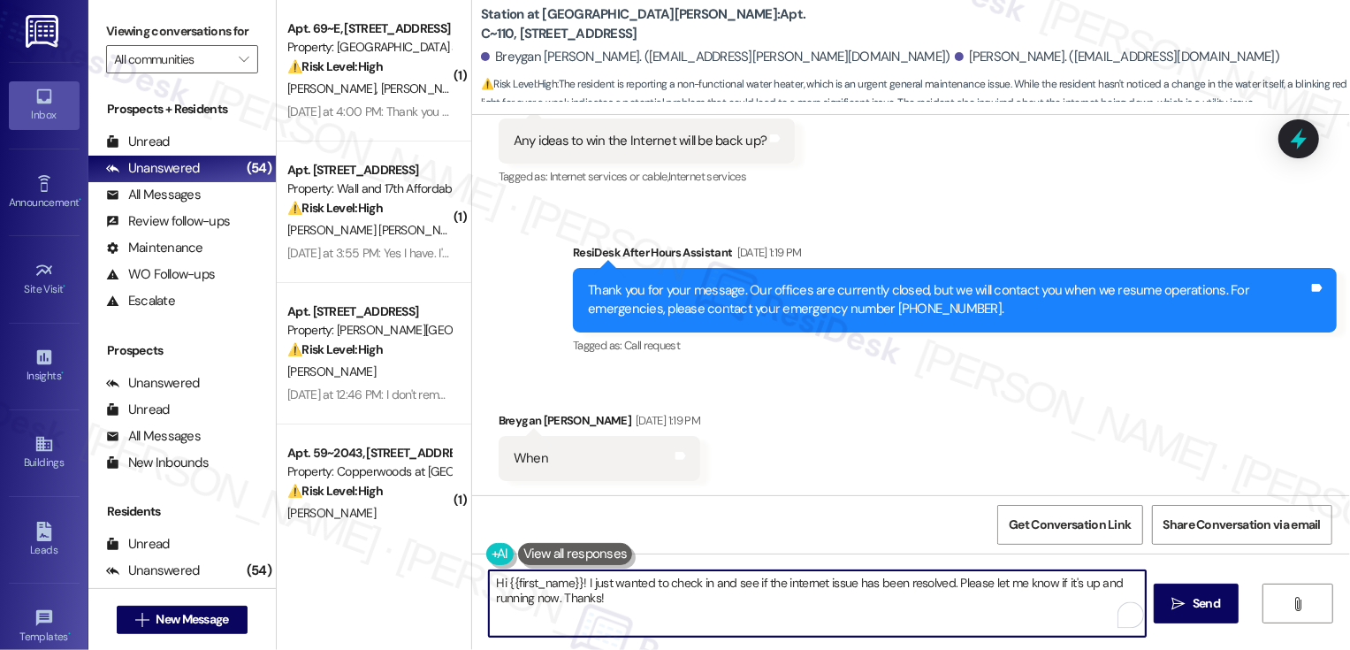
click at [507, 424] on div "Breygan Holbrook Aug 09, 2025 at 1:19 PM" at bounding box center [600, 423] width 202 height 25
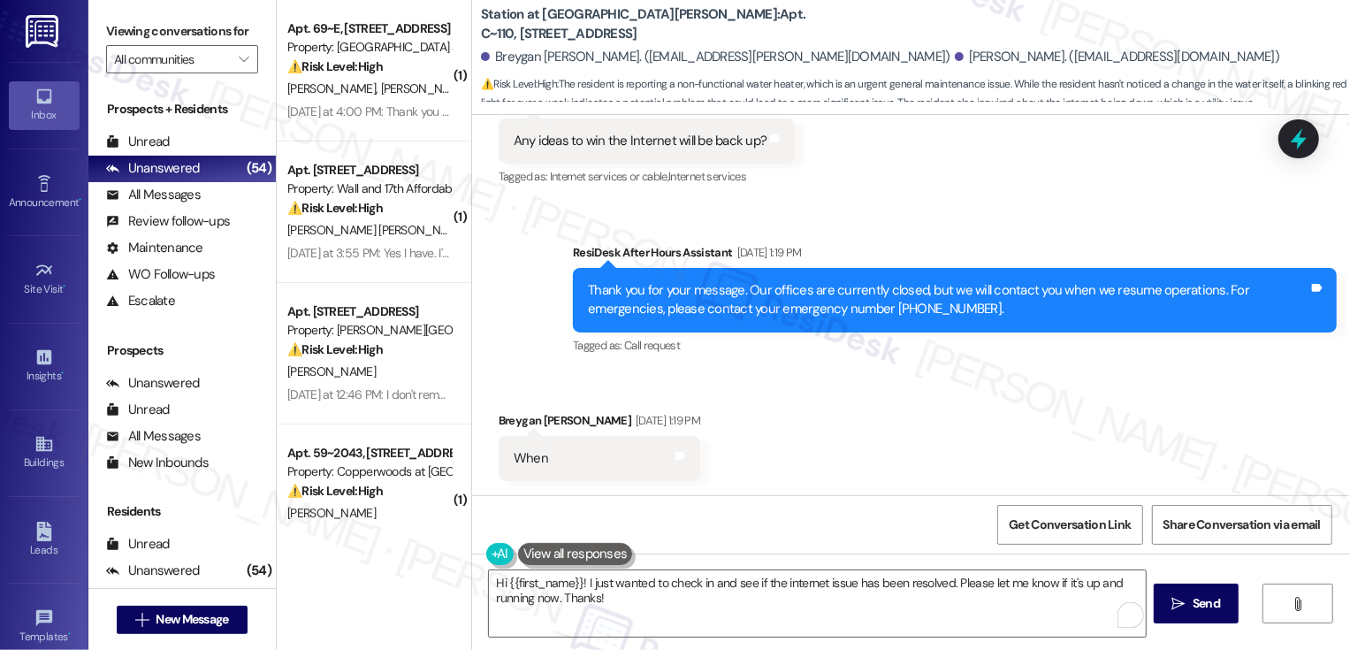
click at [507, 424] on div "Breygan Holbrook Aug 09, 2025 at 1:19 PM" at bounding box center [600, 423] width 202 height 25
copy div "Breygan"
click at [549, 583] on textarea "Hi {{first_name}}! I just wanted to check in and see if the internet issue has …" at bounding box center [817, 603] width 657 height 66
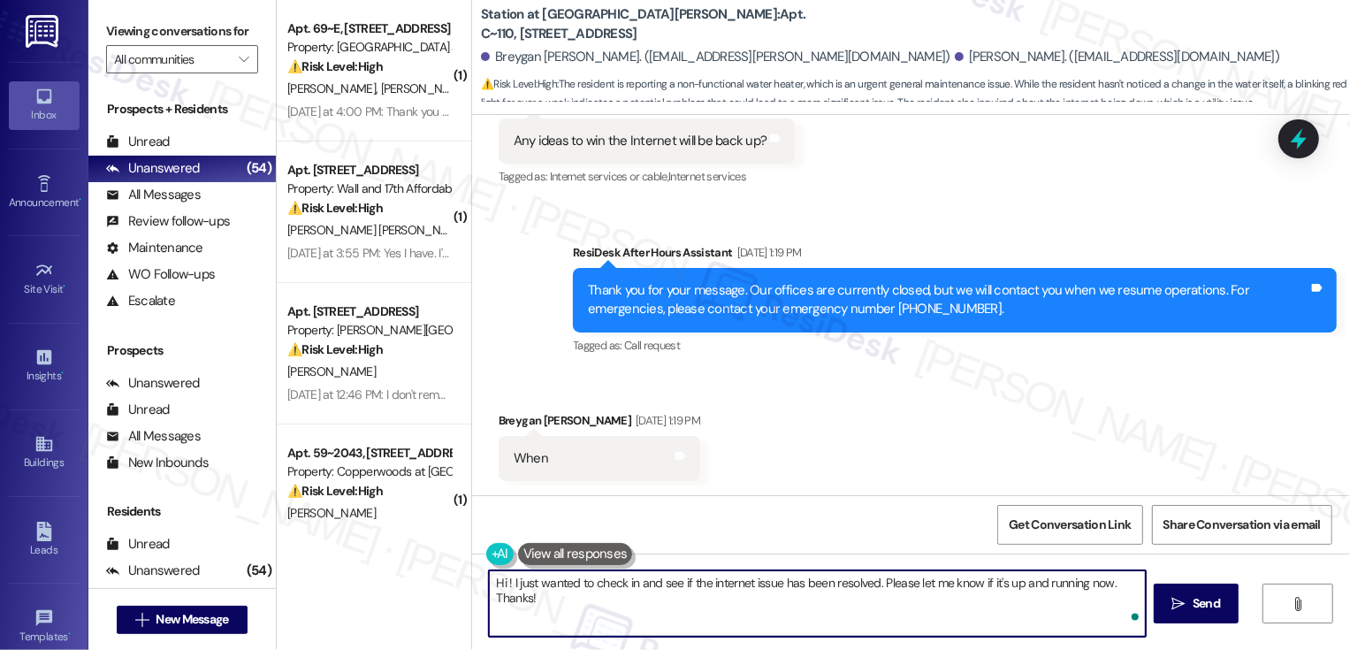
paste textarea "Breygan"
click at [498, 602] on textarea "Hi Breygan! I just wanted to check in and see if the internet issue has been re…" at bounding box center [817, 603] width 657 height 66
type textarea "Hi Breygan! I just wanted to check in and see if the internet issue has been re…"
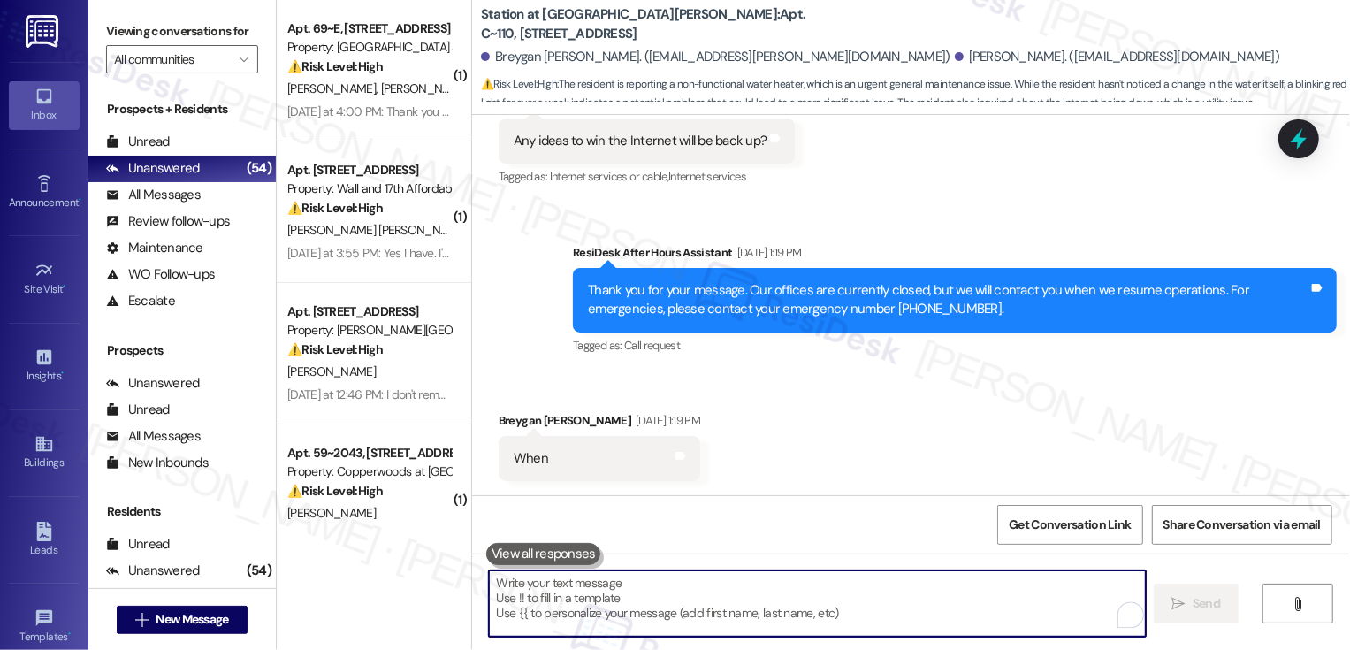
scroll to position [1135, 0]
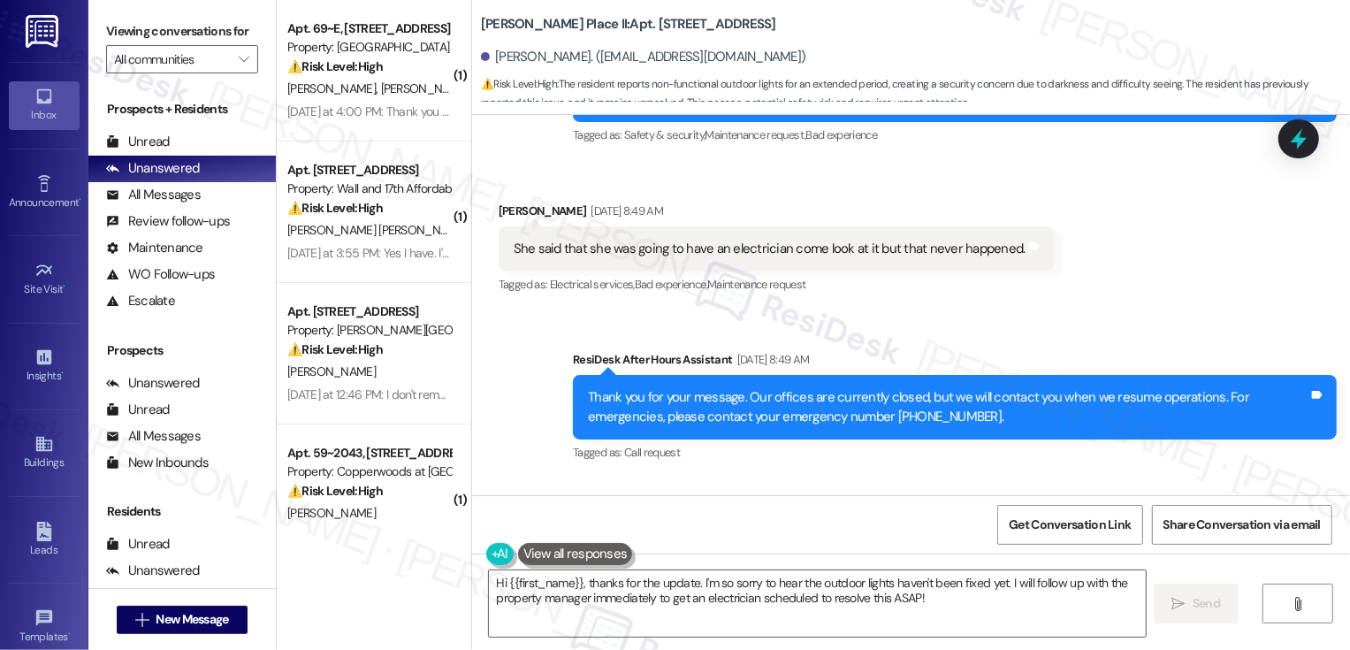
scroll to position [635, 0]
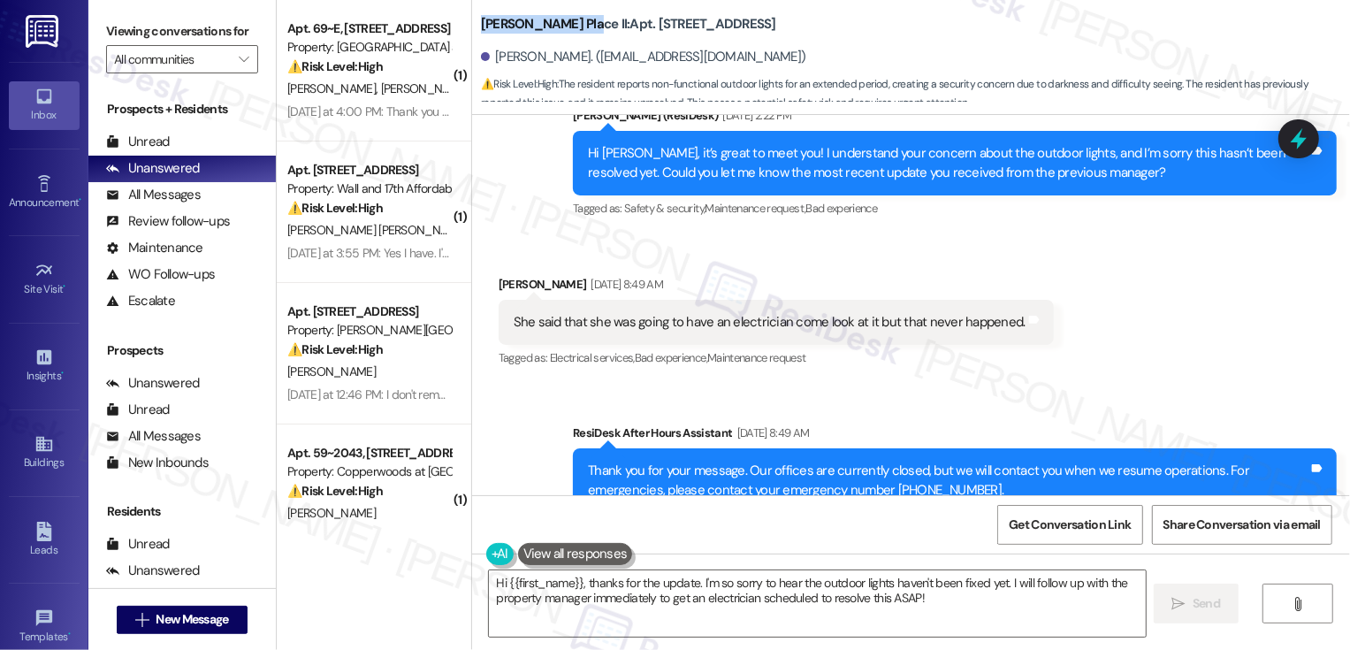
drag, startPoint x: 467, startPoint y: 26, endPoint x: 563, endPoint y: 29, distance: 96.4
click at [563, 29] on div "Brigham Place II: Apt. E126, 160 II East 800 South Sarah Cannon. (sicannon@prot…" at bounding box center [911, 52] width 878 height 97
copy b "Brigham Place II:"
click at [511, 593] on textarea "Hi {{first_name}}, thanks for the update. I'm so sorry to hear the outdoor ligh…" at bounding box center [817, 603] width 657 height 66
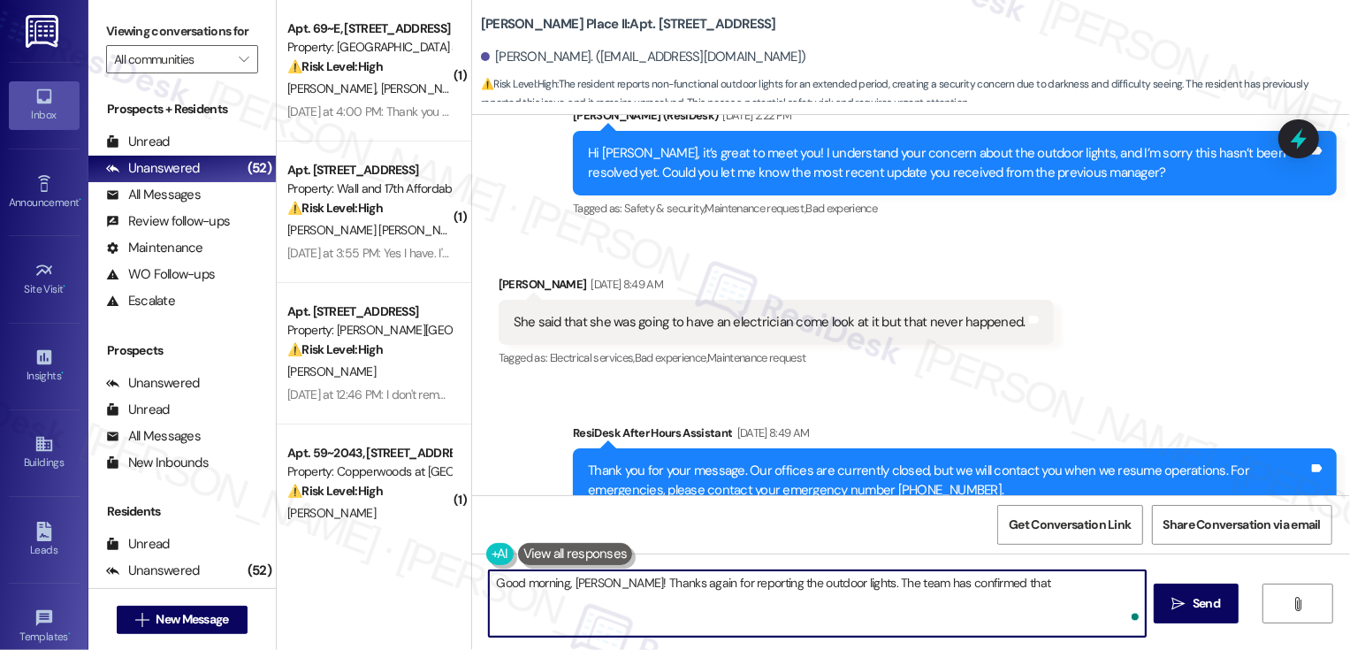
paste textarea "We called out a vendor and the lights were fixed in June. We have been made awa…"
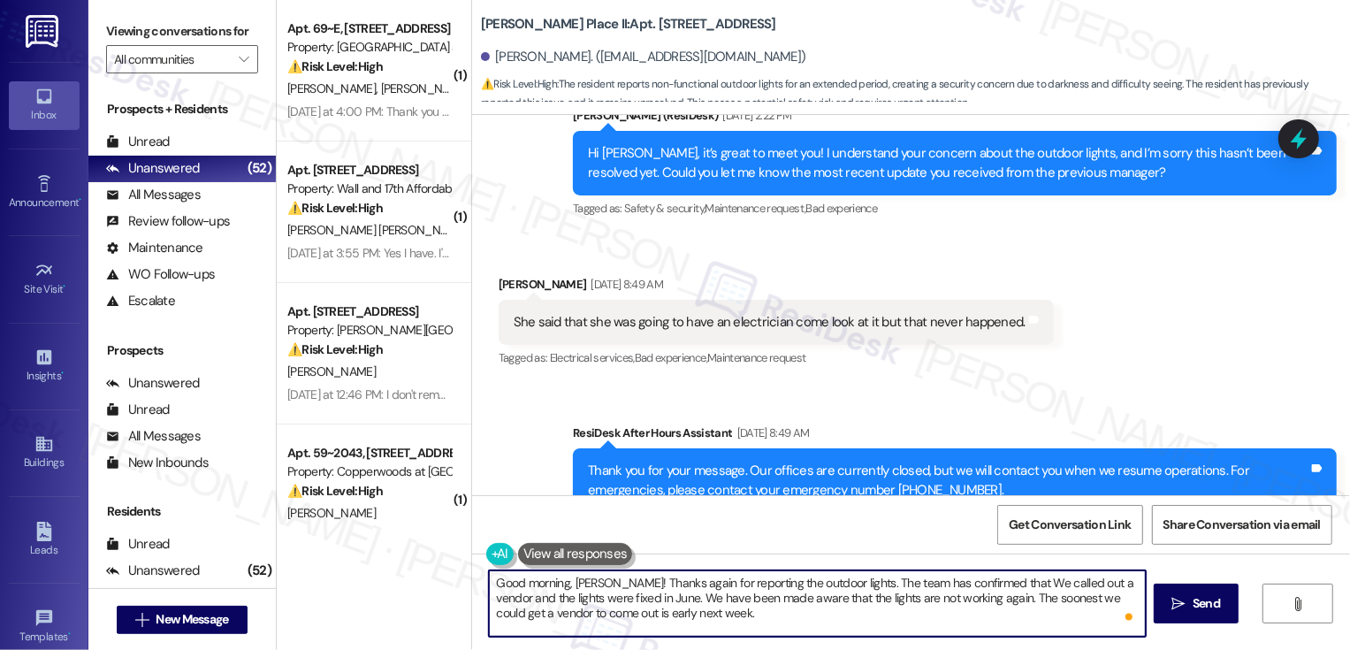
drag, startPoint x: 983, startPoint y: 583, endPoint x: 998, endPoint y: 585, distance: 15.3
click at [998, 586] on textarea "Good morning, Sarah! Thanks again for reporting the outdoor lights. The team ha…" at bounding box center [817, 603] width 657 height 66
click at [537, 599] on textarea "Good morning, Sarah! Thanks again for reporting the outdoor lights. The team ha…" at bounding box center [817, 603] width 657 height 66
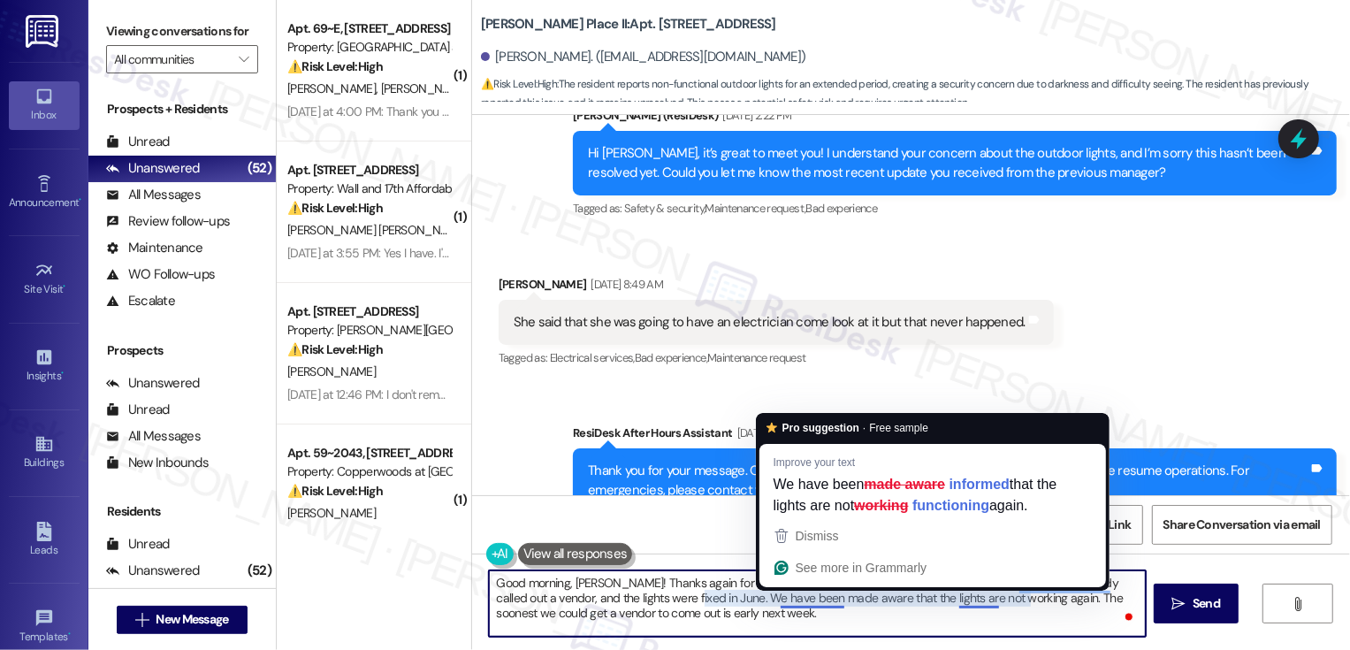
click at [702, 596] on textarea "Good morning, Sarah! Thanks again for reporting the outdoor lights. The team ha…" at bounding box center [817, 603] width 657 height 66
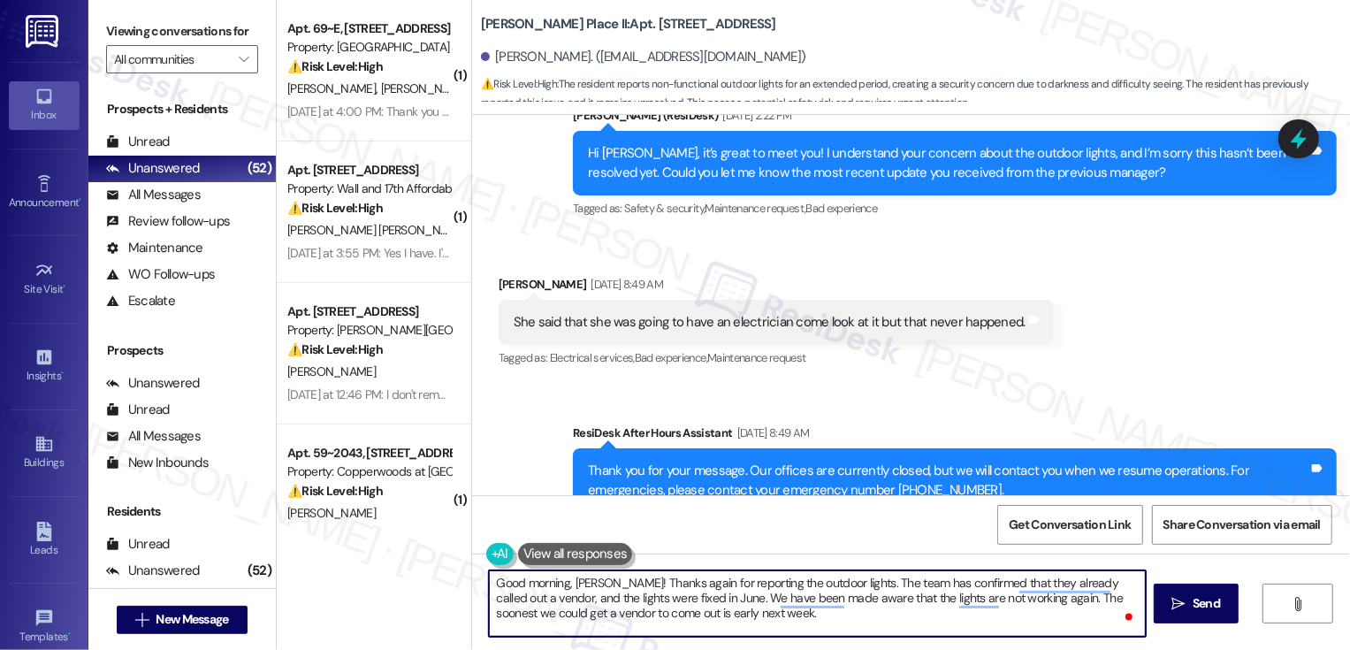
click at [702, 596] on textarea "Good morning, Sarah! Thanks again for reporting the outdoor lights. The team ha…" at bounding box center [817, 603] width 657 height 66
drag, startPoint x: 1032, startPoint y: 599, endPoint x: 533, endPoint y: 614, distance: 498.9
click at [534, 615] on textarea "Good morning, Sarah! Thanks again for reporting the outdoor lights. The team ha…" at bounding box center [817, 603] width 657 height 66
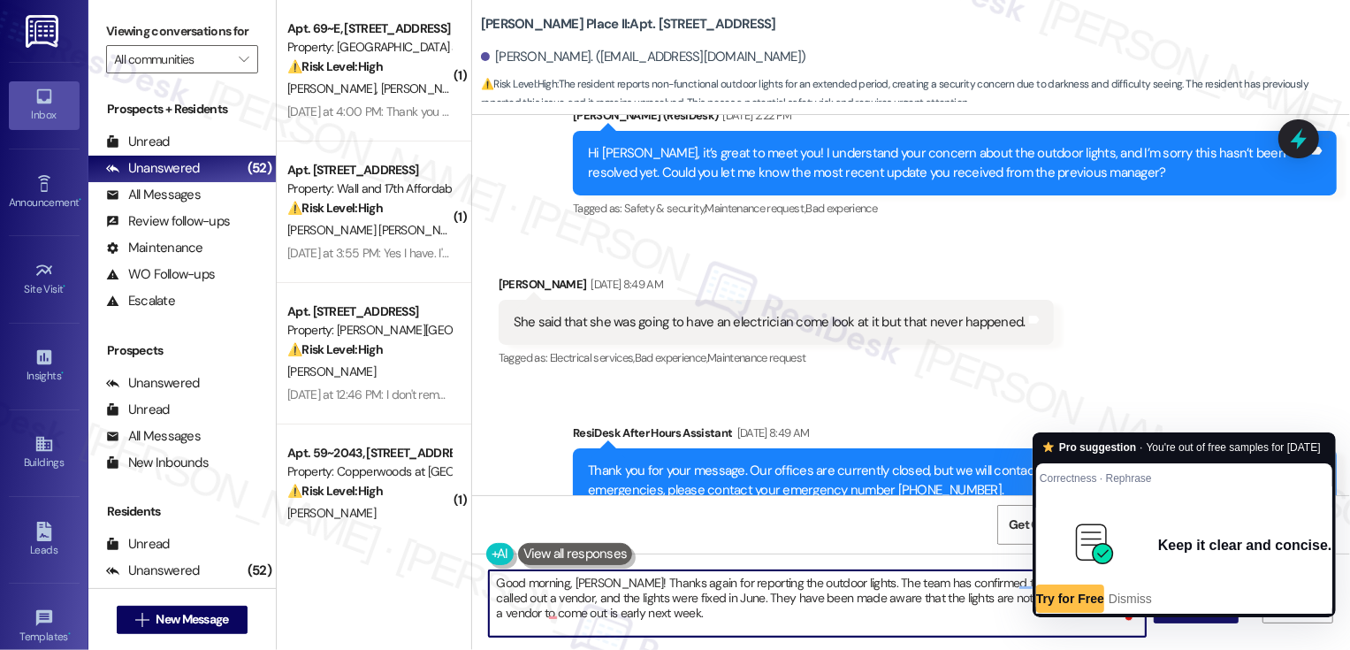
click at [1105, 591] on textarea "Good morning, Sarah! Thanks again for reporting the outdoor lights. The team ha…" at bounding box center [817, 603] width 657 height 66
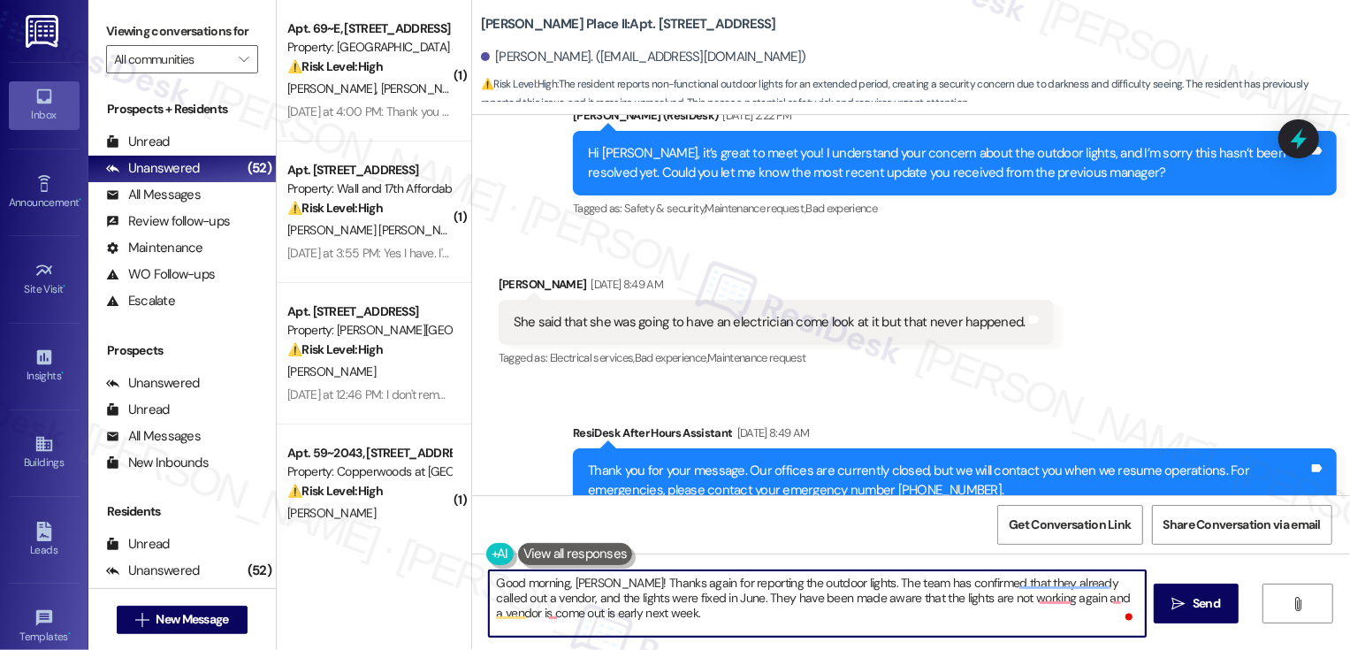
click at [515, 610] on textarea "Good morning, Sarah! Thanks again for reporting the outdoor lights. The team ha…" at bounding box center [817, 603] width 657 height 66
click at [549, 608] on textarea "Good morning, Sarah! Thanks again for reporting the outdoor lights. The team ha…" at bounding box center [817, 603] width 657 height 66
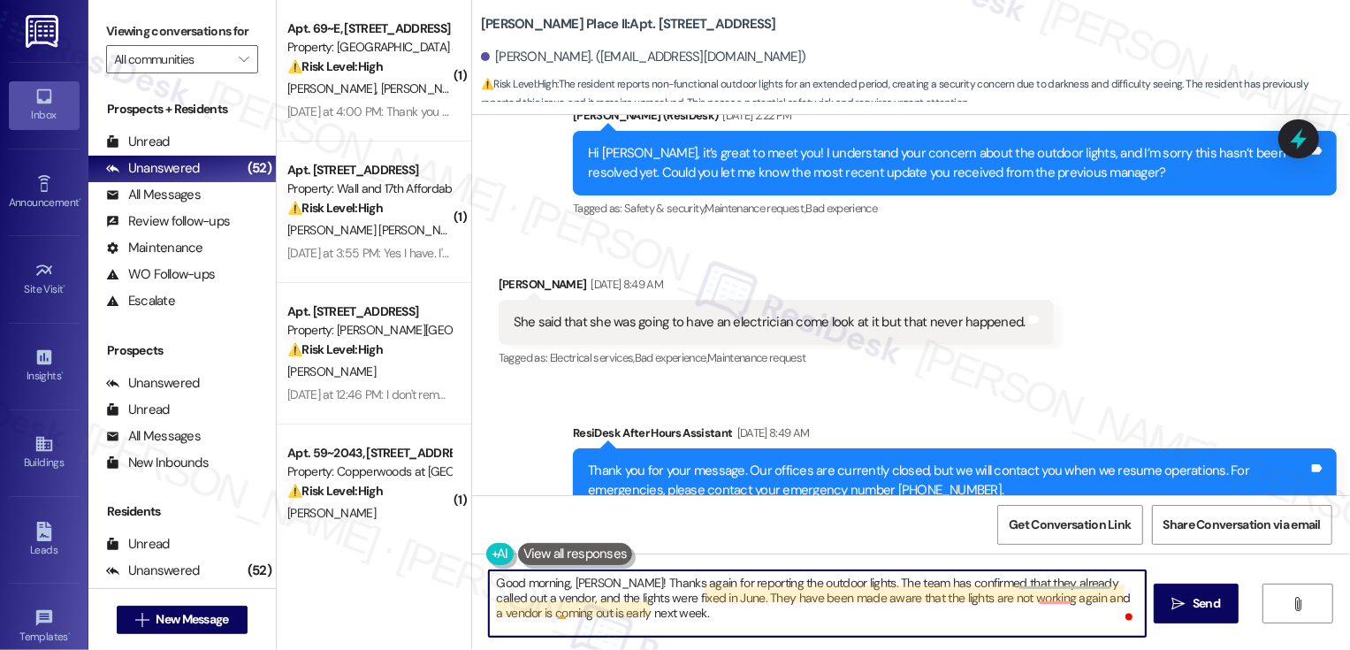
click at [549, 608] on textarea "Good morning, Sarah! Thanks again for reporting the outdoor lights. The team ha…" at bounding box center [817, 603] width 657 height 66
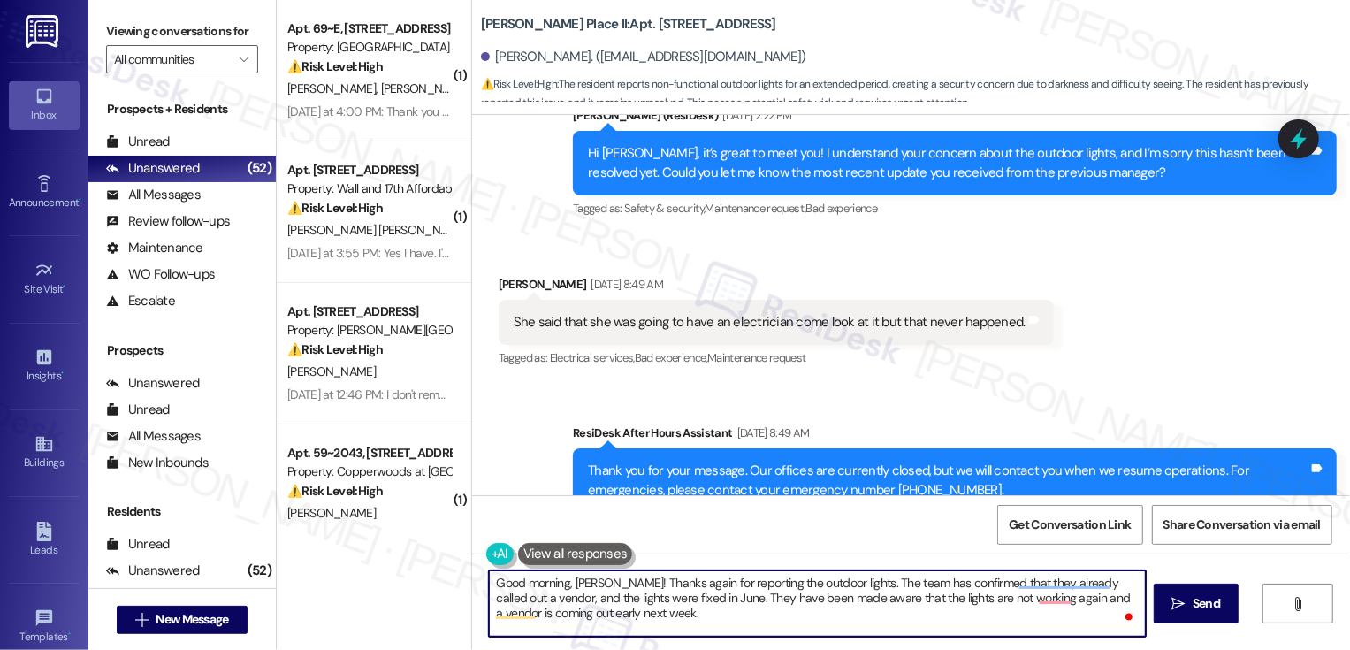
click at [557, 612] on textarea "Good morning, Sarah! Thanks again for reporting the outdoor lights. The team ha…" at bounding box center [817, 603] width 657 height 66
click at [560, 611] on textarea "Good morning, Sarah! Thanks again for reporting the outdoor lights. The team ha…" at bounding box center [817, 603] width 657 height 66
paste textarea "🌞 Thanks again for letting us know about the outdoor lights. The team shared th…"
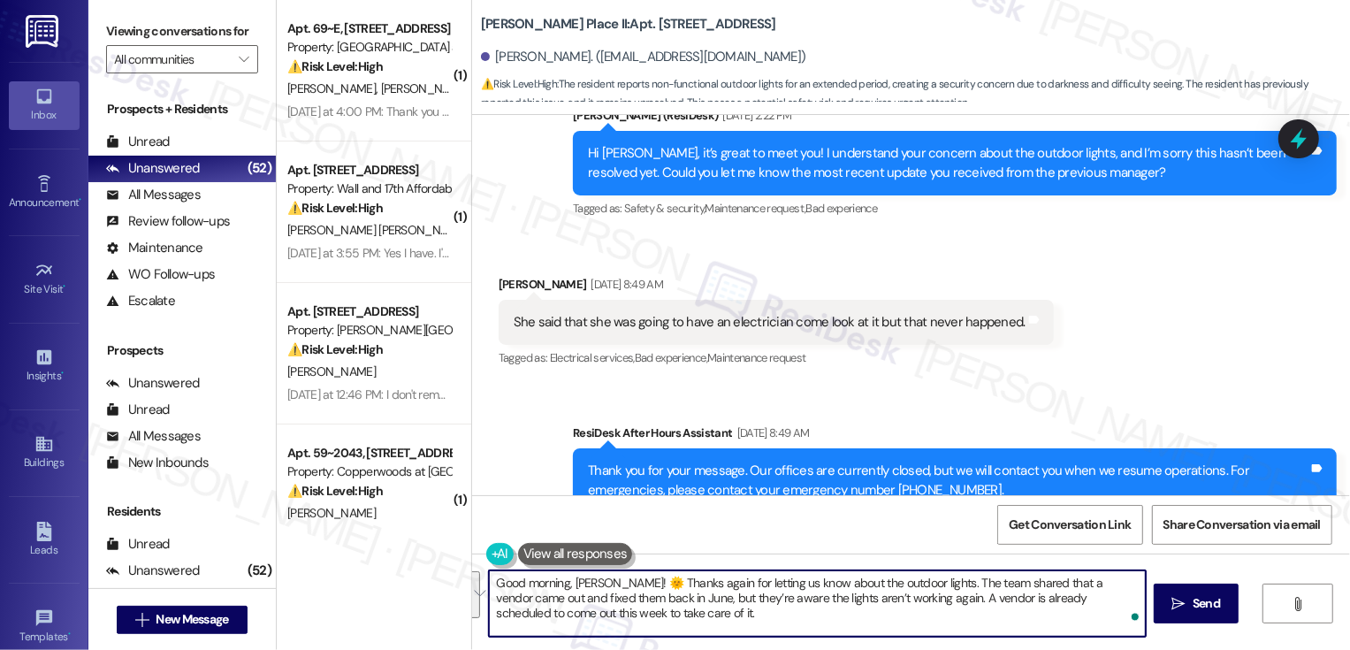
scroll to position [0, 0]
click at [613, 581] on textarea "Good morning, Sarah! 🌞 Thanks again for letting us know about the outdoor light…" at bounding box center [817, 603] width 657 height 66
click at [724, 583] on textarea "Good morning, Sarah! Thanks again for letting us know about the outdoor lights.…" at bounding box center [817, 603] width 657 height 66
click at [623, 618] on textarea "Good morning, Sarah! Thanks again for letting me know about the outdoor lights.…" at bounding box center [817, 603] width 657 height 66
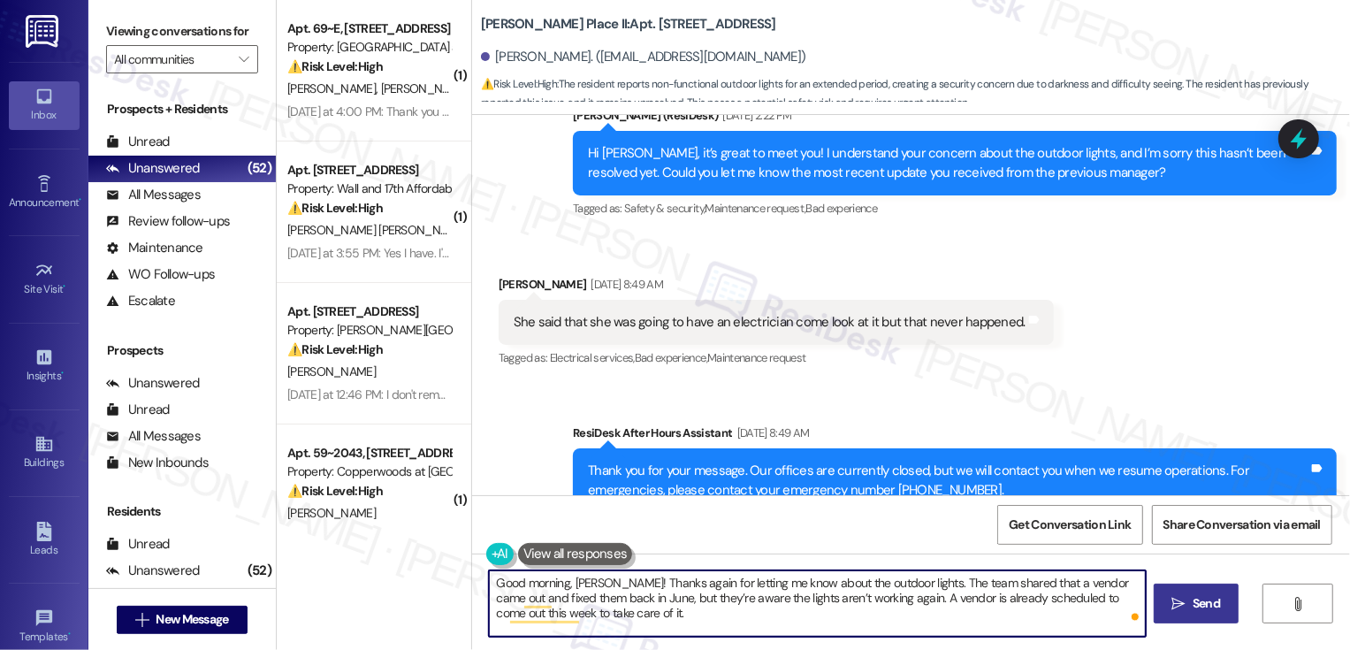
type textarea "Good morning, Sarah! Thanks again for letting me know about the outdoor lights.…"
click at [1206, 599] on span "Send" at bounding box center [1206, 603] width 27 height 19
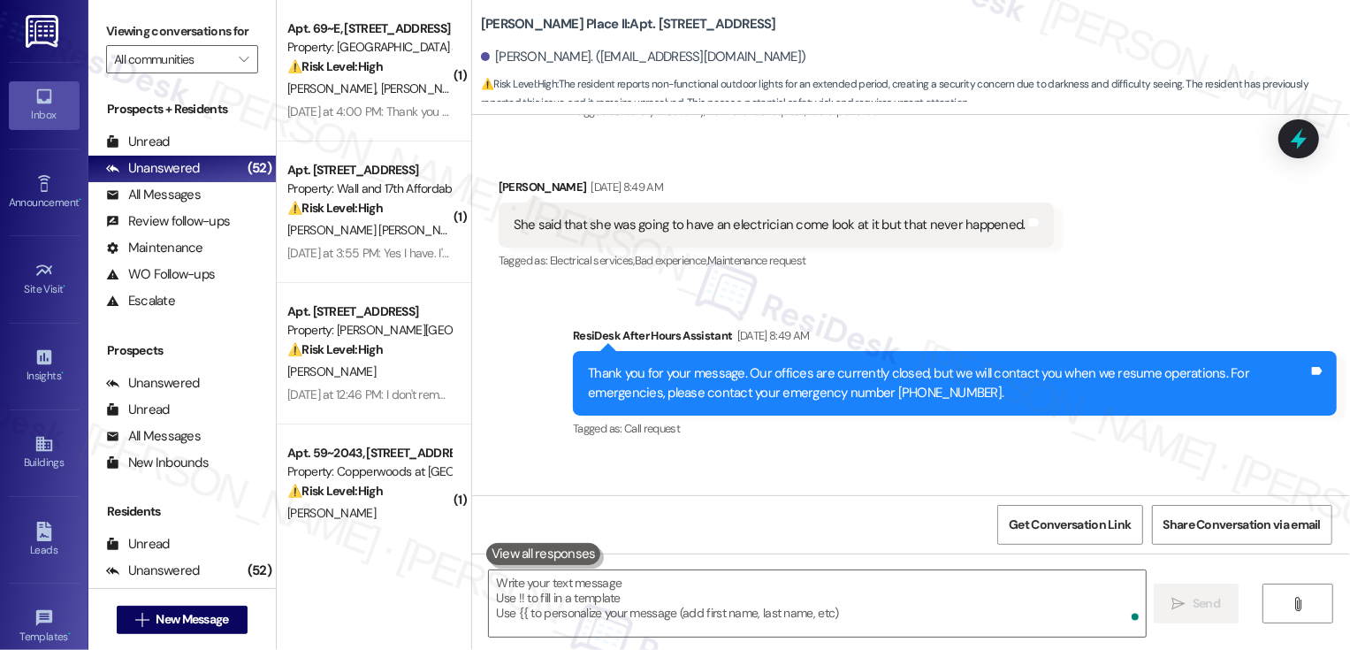
scroll to position [996, 0]
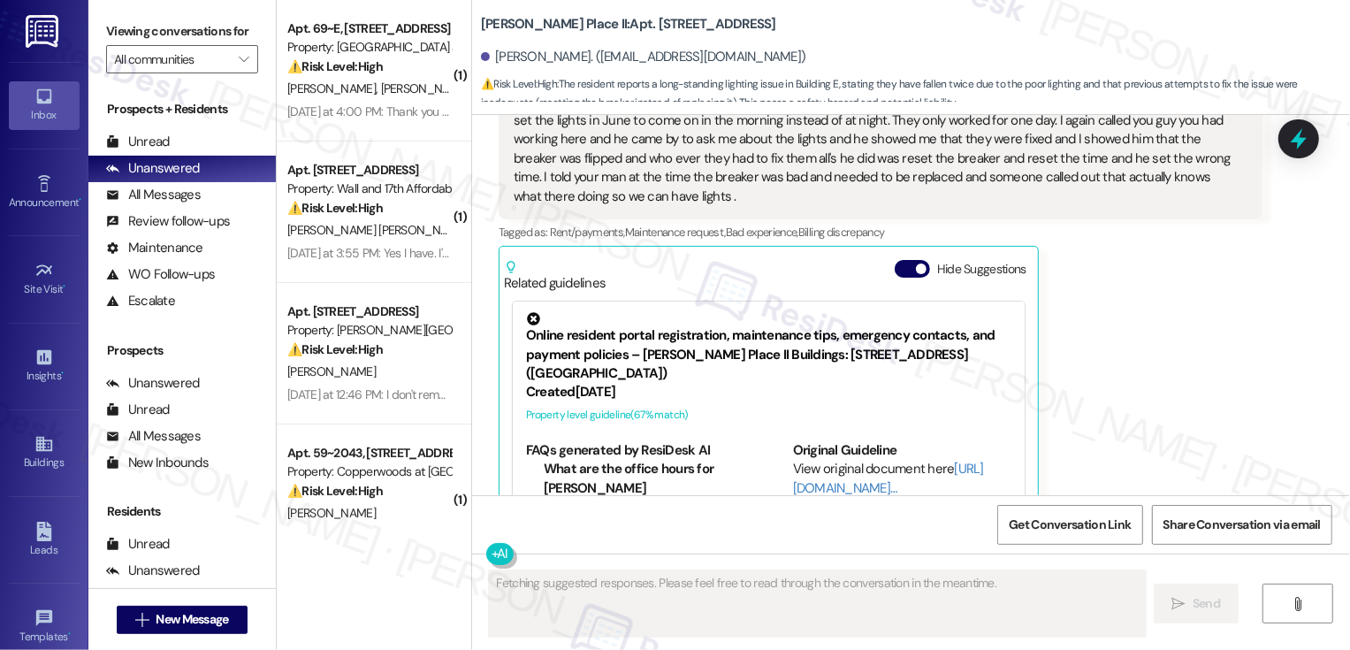
scroll to position [1324, 0]
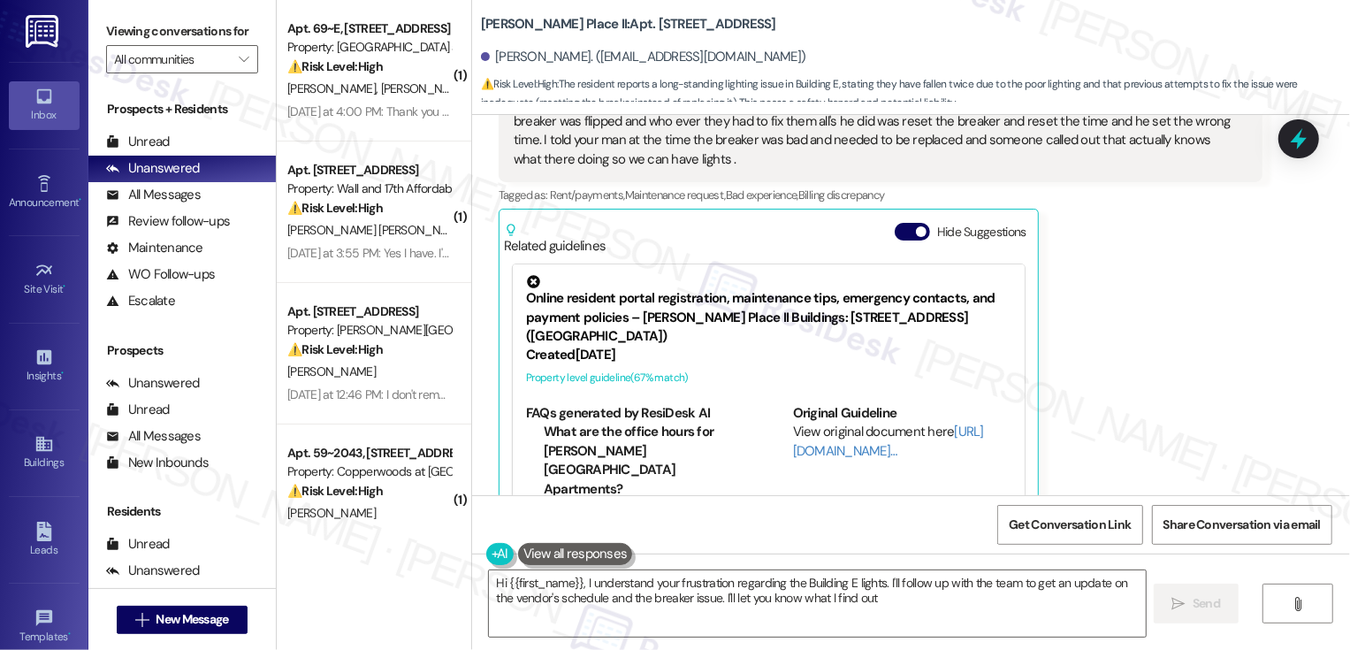
type textarea "Hi {{first_name}}, I understand your frustration regarding the Building E light…"
